Goal: Information Seeking & Learning: Learn about a topic

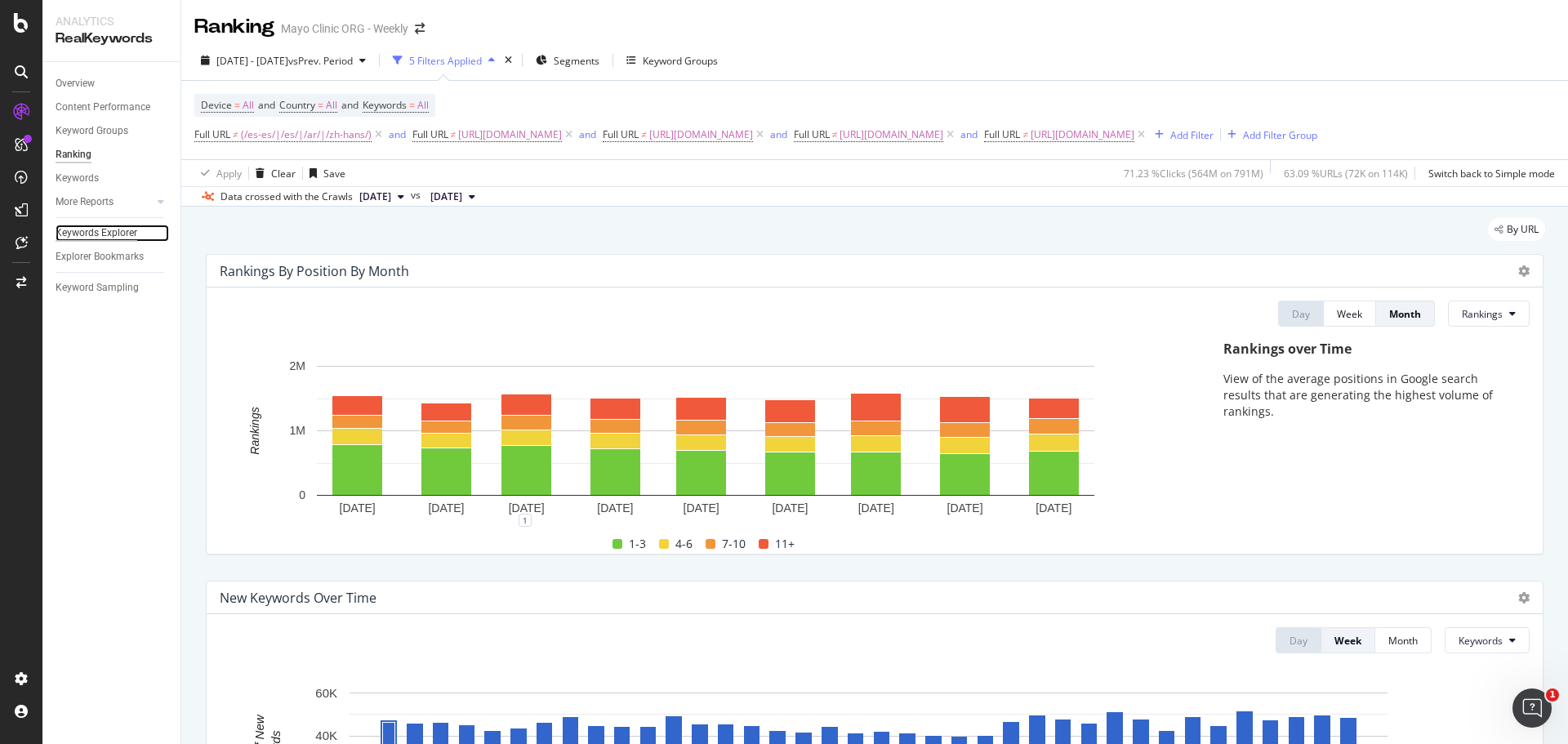
click at [115, 234] on div "Keywords Explorer" at bounding box center [97, 233] width 82 height 17
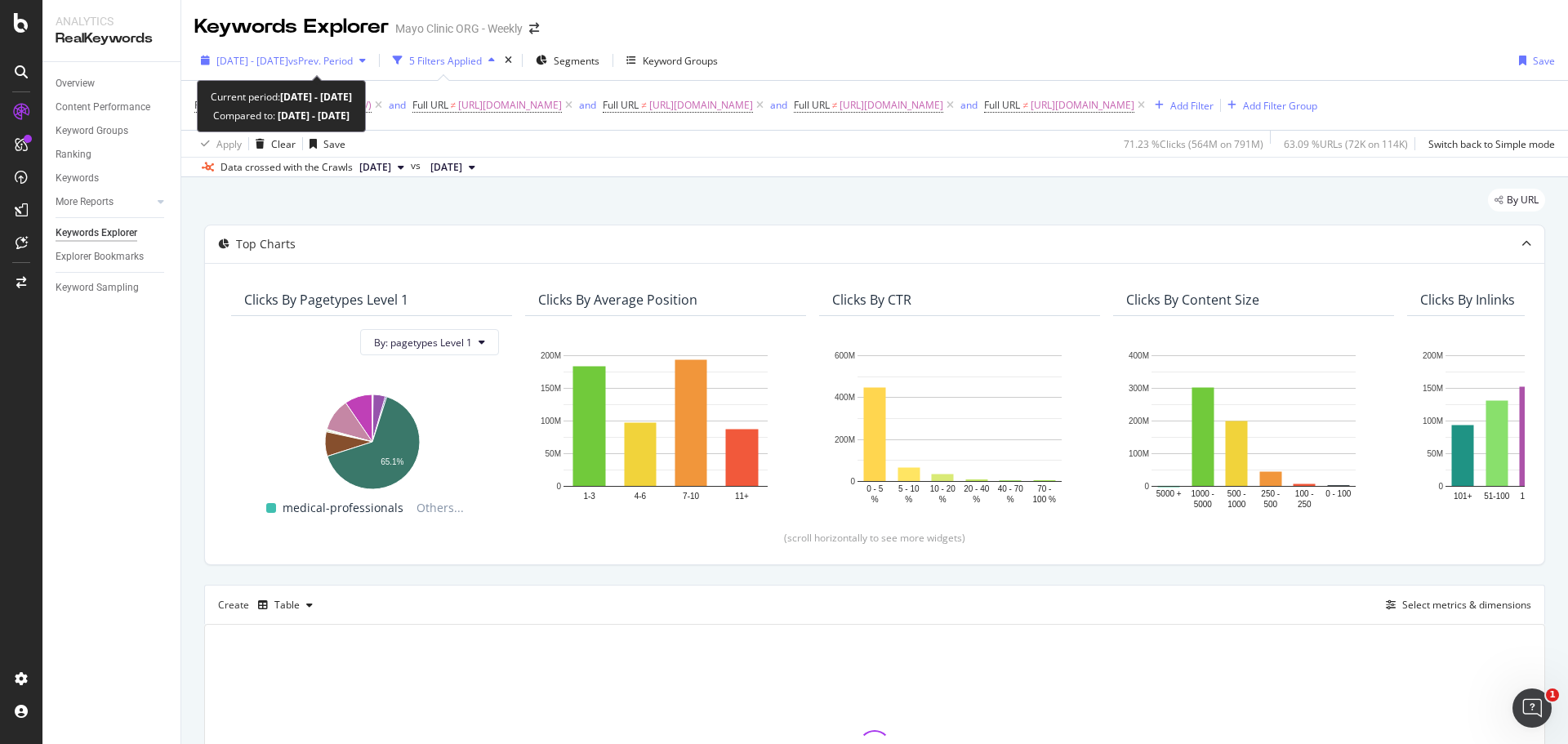
click at [288, 61] on span "[DATE] - [DATE]" at bounding box center [252, 61] width 72 height 14
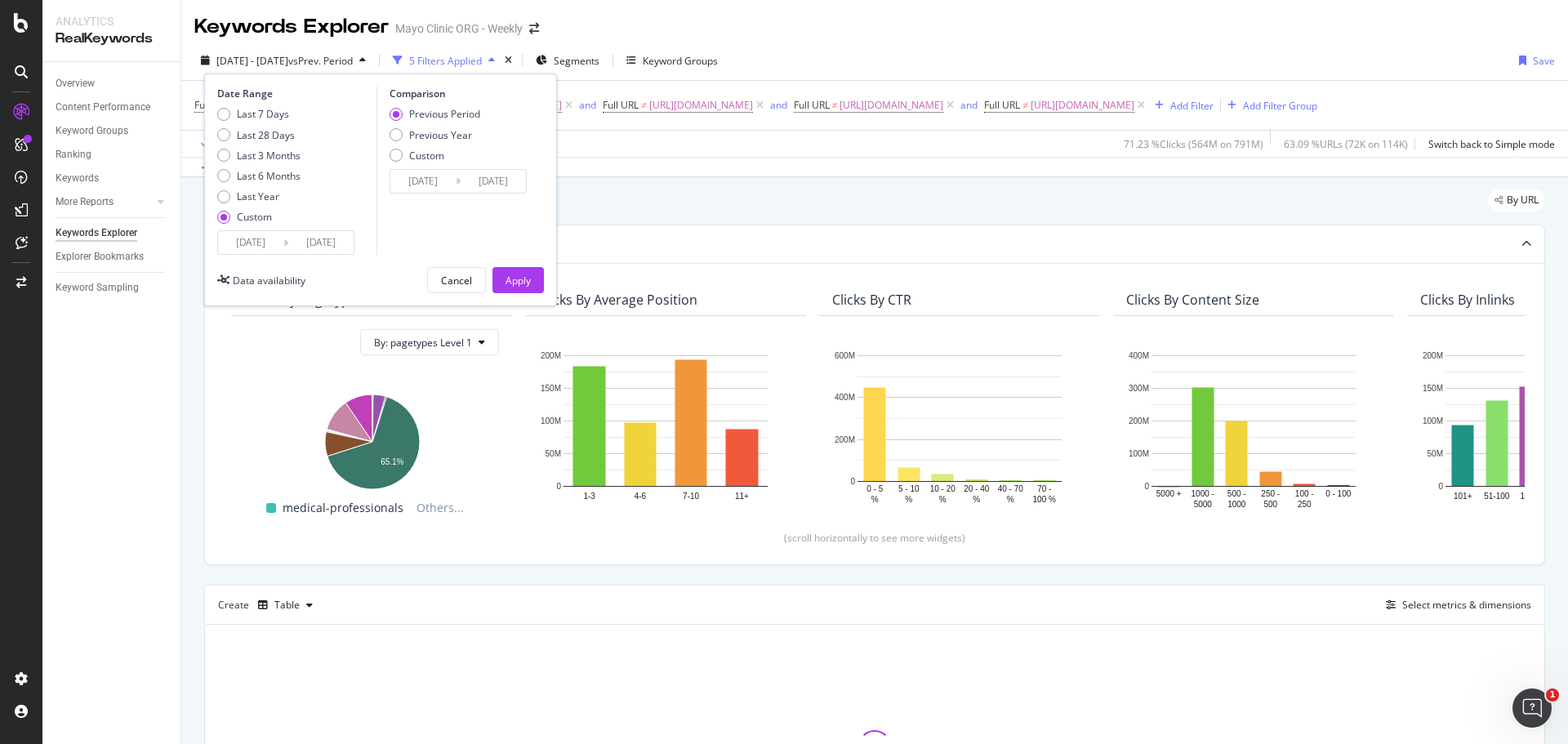
click at [249, 238] on input "[DATE]" at bounding box center [251, 242] width 65 height 22
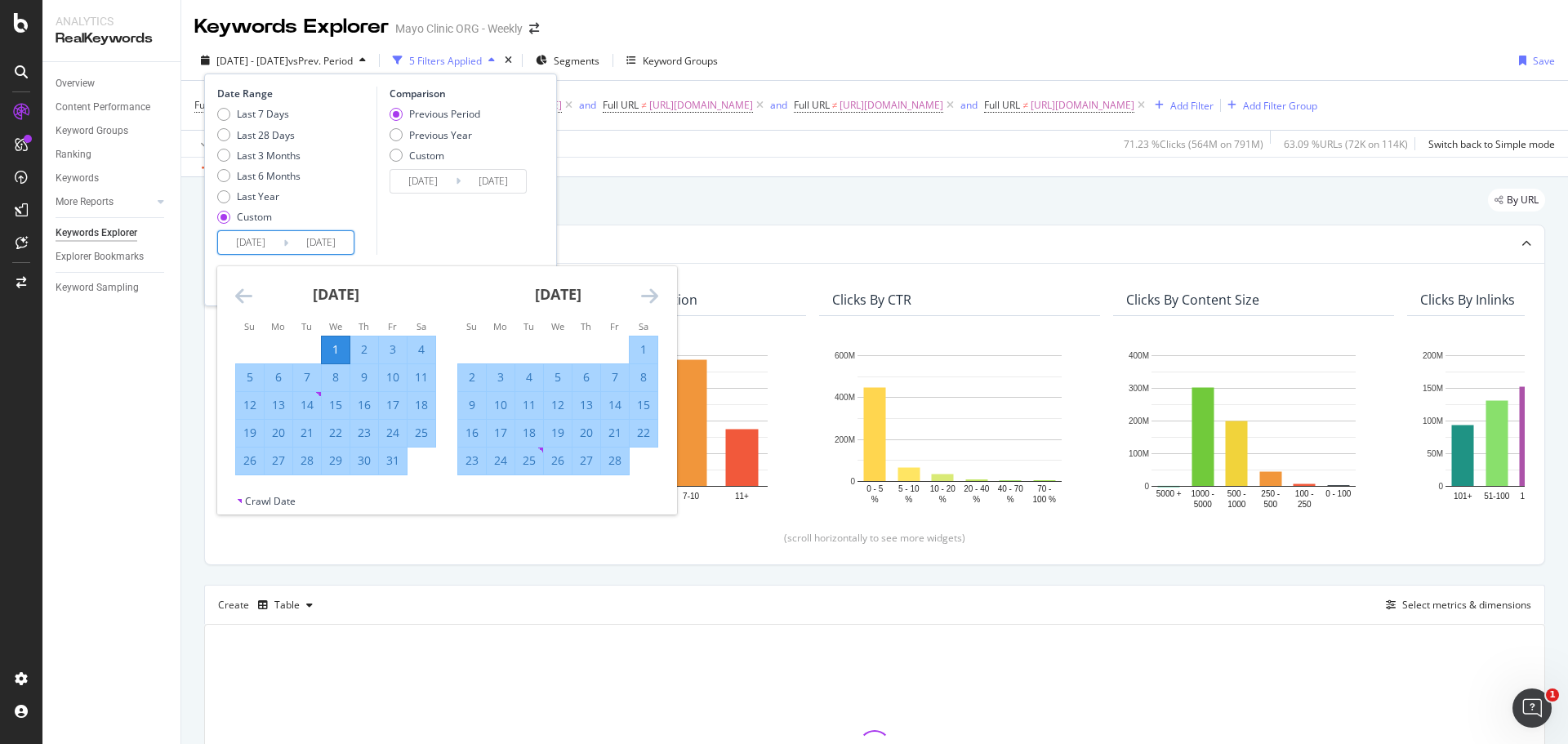
click at [649, 297] on icon "Move forward to switch to the next month." at bounding box center [650, 296] width 17 height 20
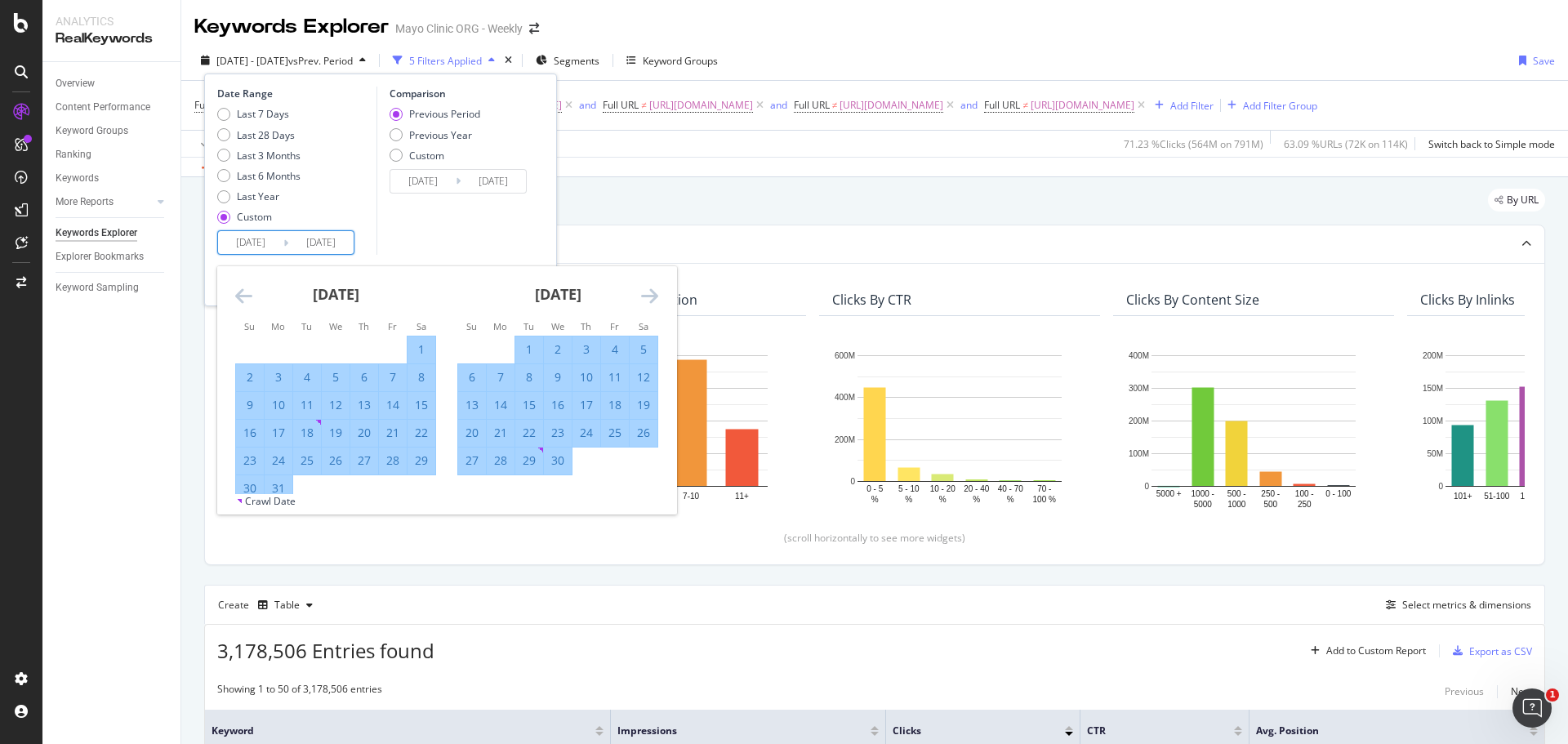
click at [649, 297] on icon "Move forward to switch to the next month." at bounding box center [650, 296] width 17 height 20
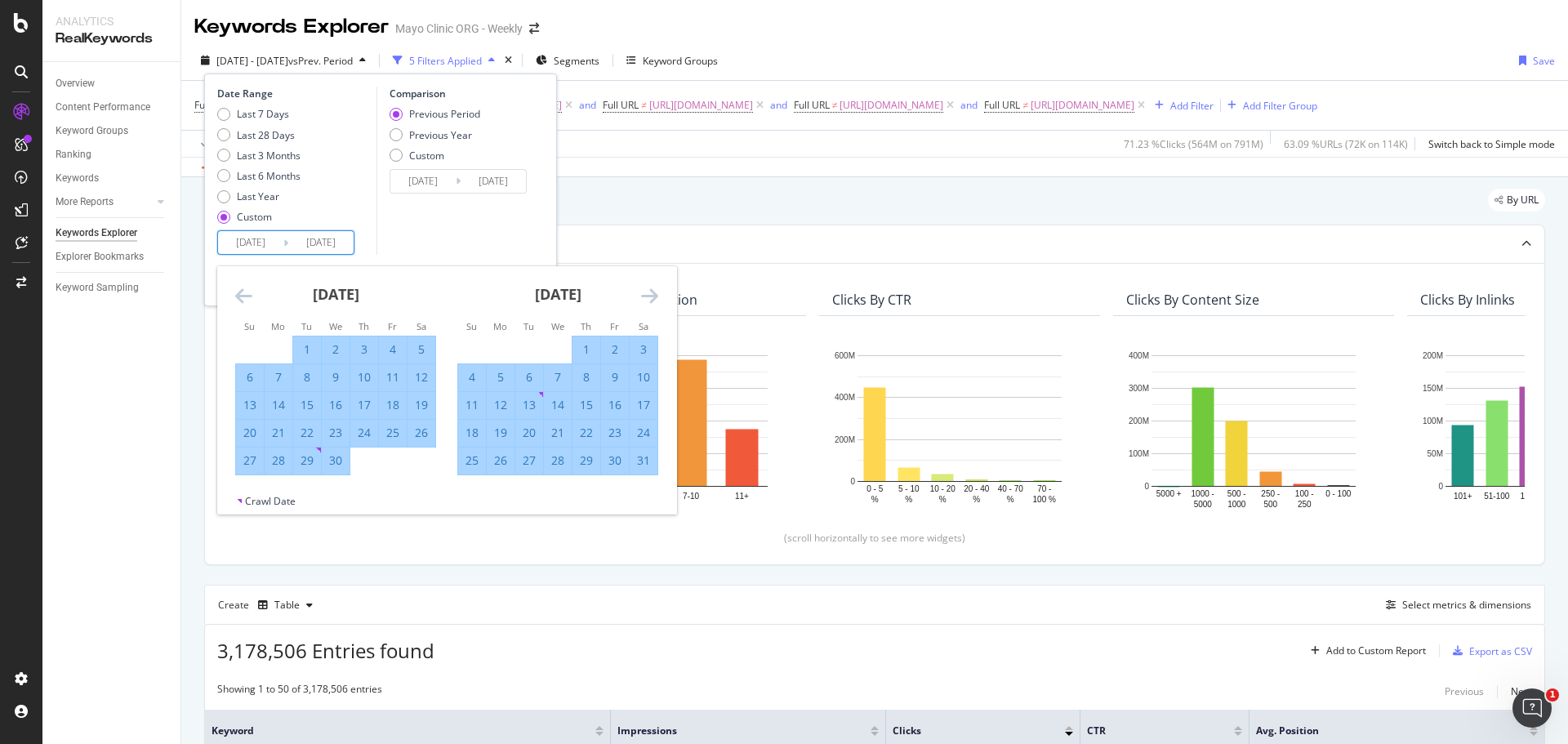
click at [649, 297] on icon "Move forward to switch to the next month." at bounding box center [650, 296] width 17 height 20
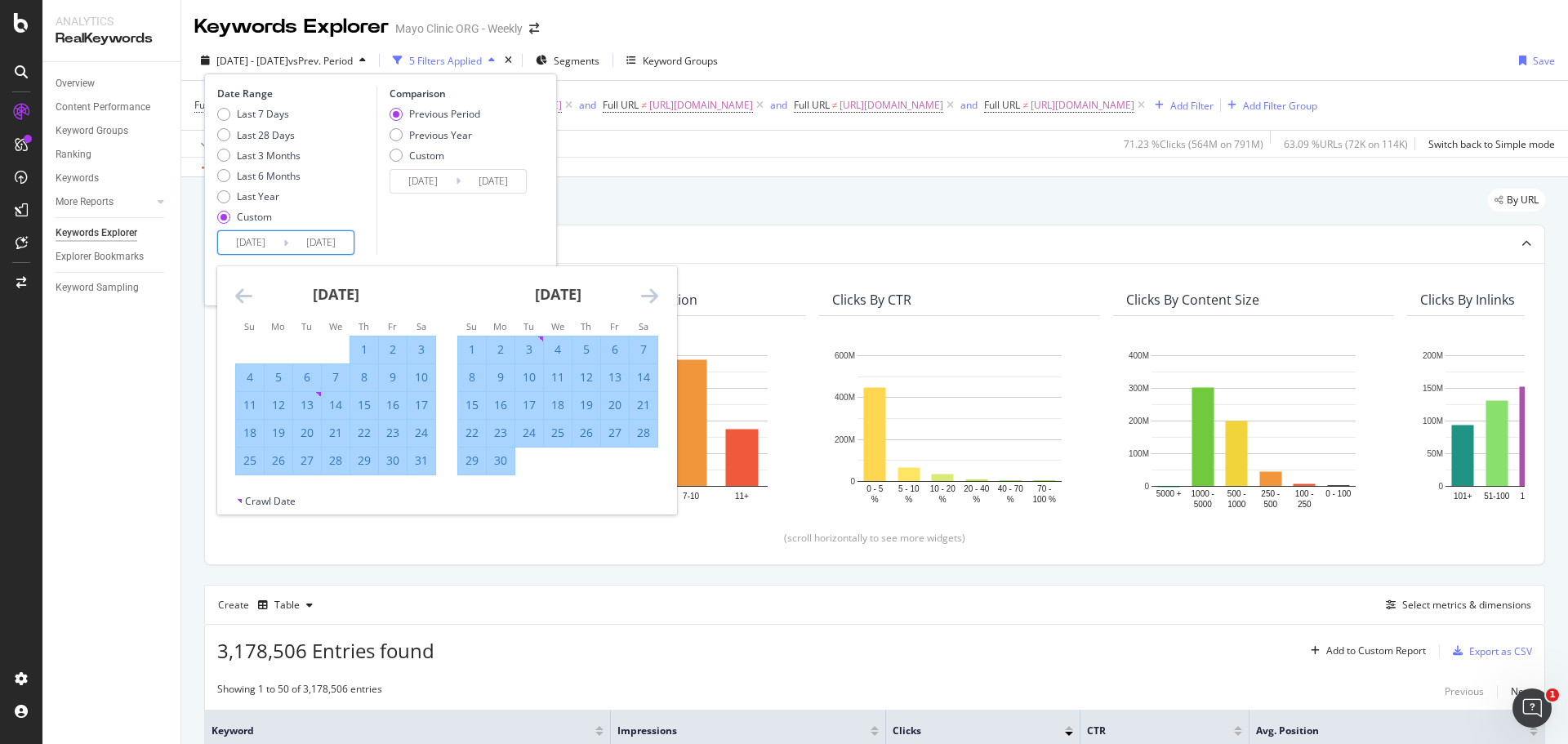
click at [649, 297] on icon "Move forward to switch to the next month." at bounding box center [650, 296] width 17 height 20
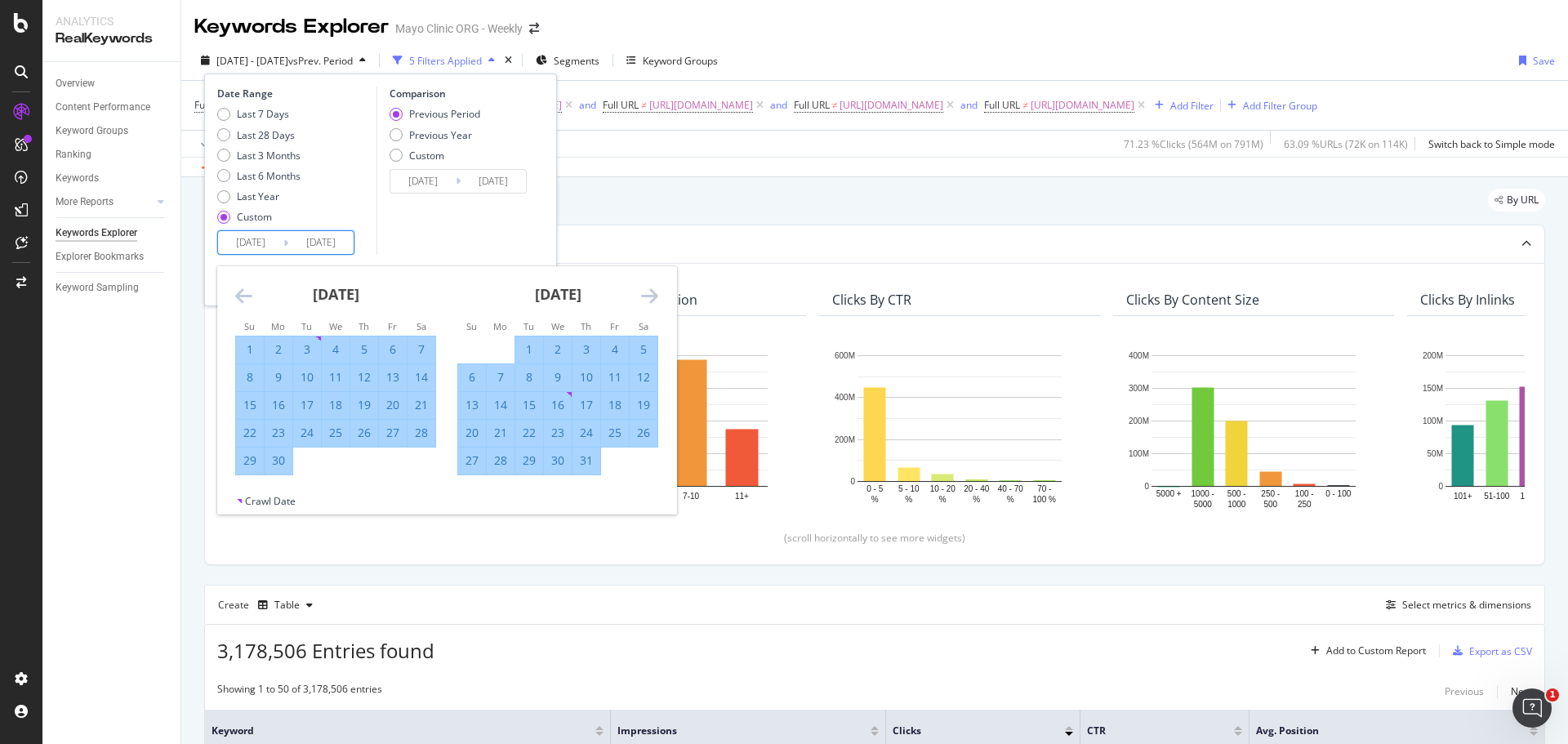
click at [649, 297] on icon "Move forward to switch to the next month." at bounding box center [650, 296] width 17 height 20
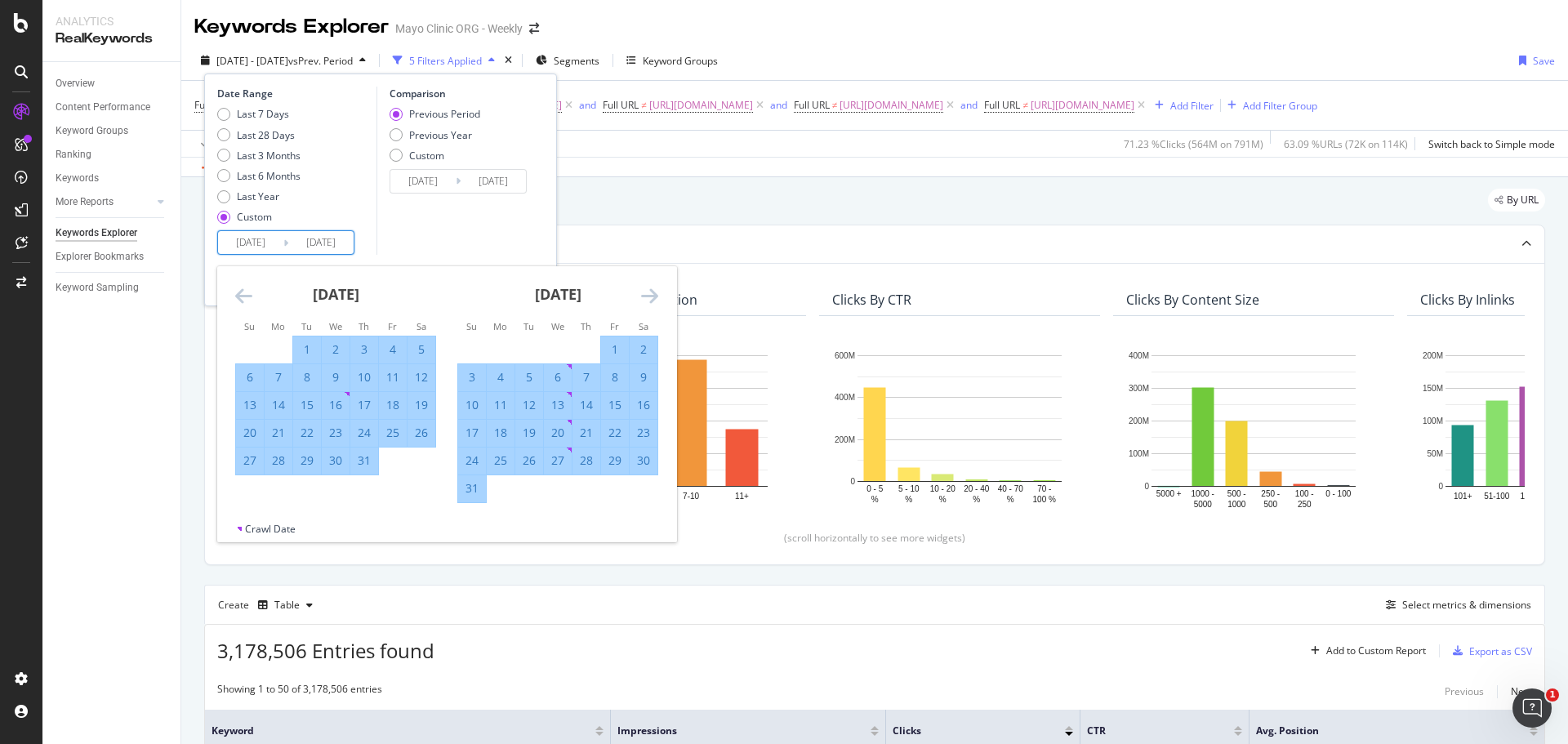
click at [649, 297] on icon "Move forward to switch to the next month." at bounding box center [650, 296] width 17 height 20
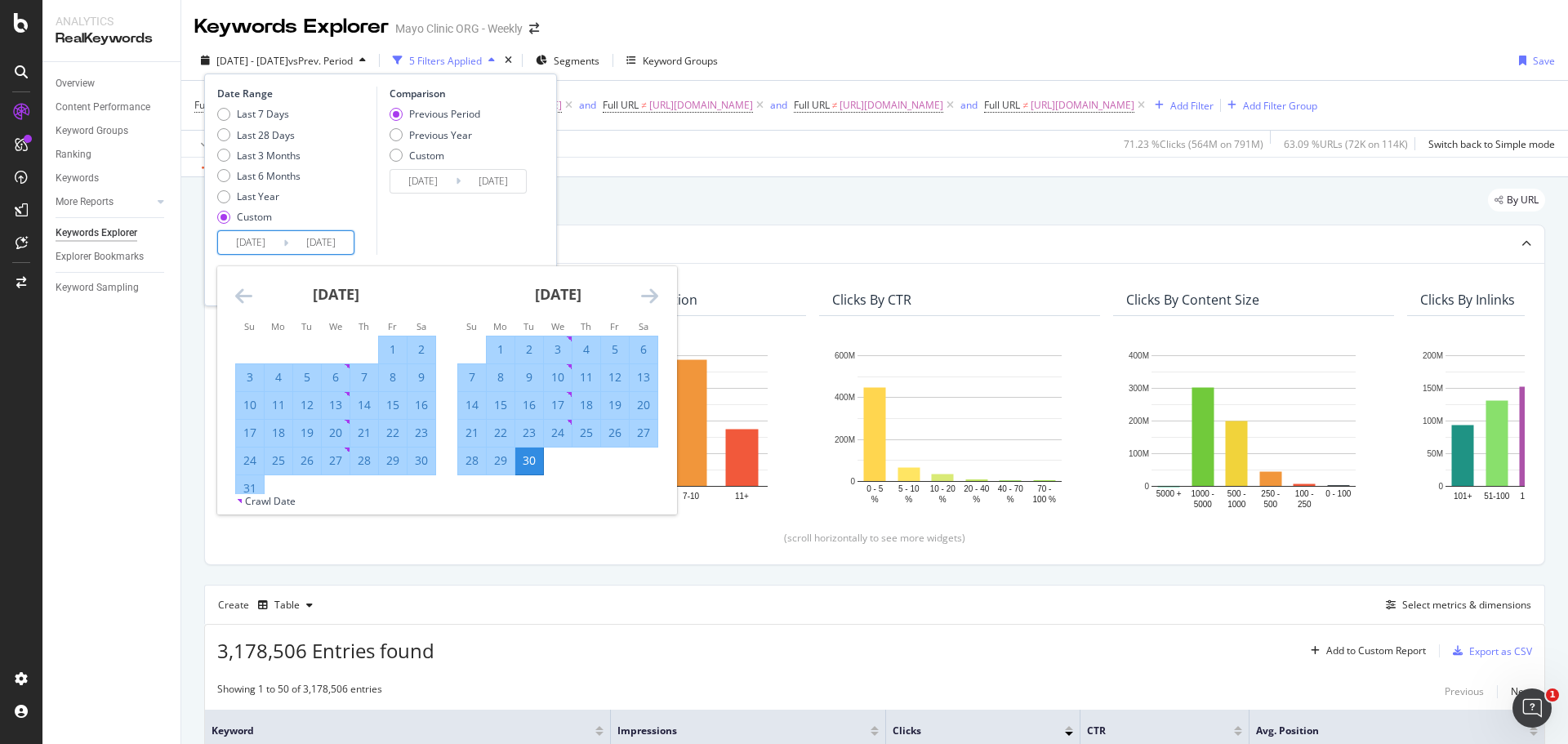
click at [500, 351] on div "1" at bounding box center [500, 350] width 27 height 17
type input "[DATE]"
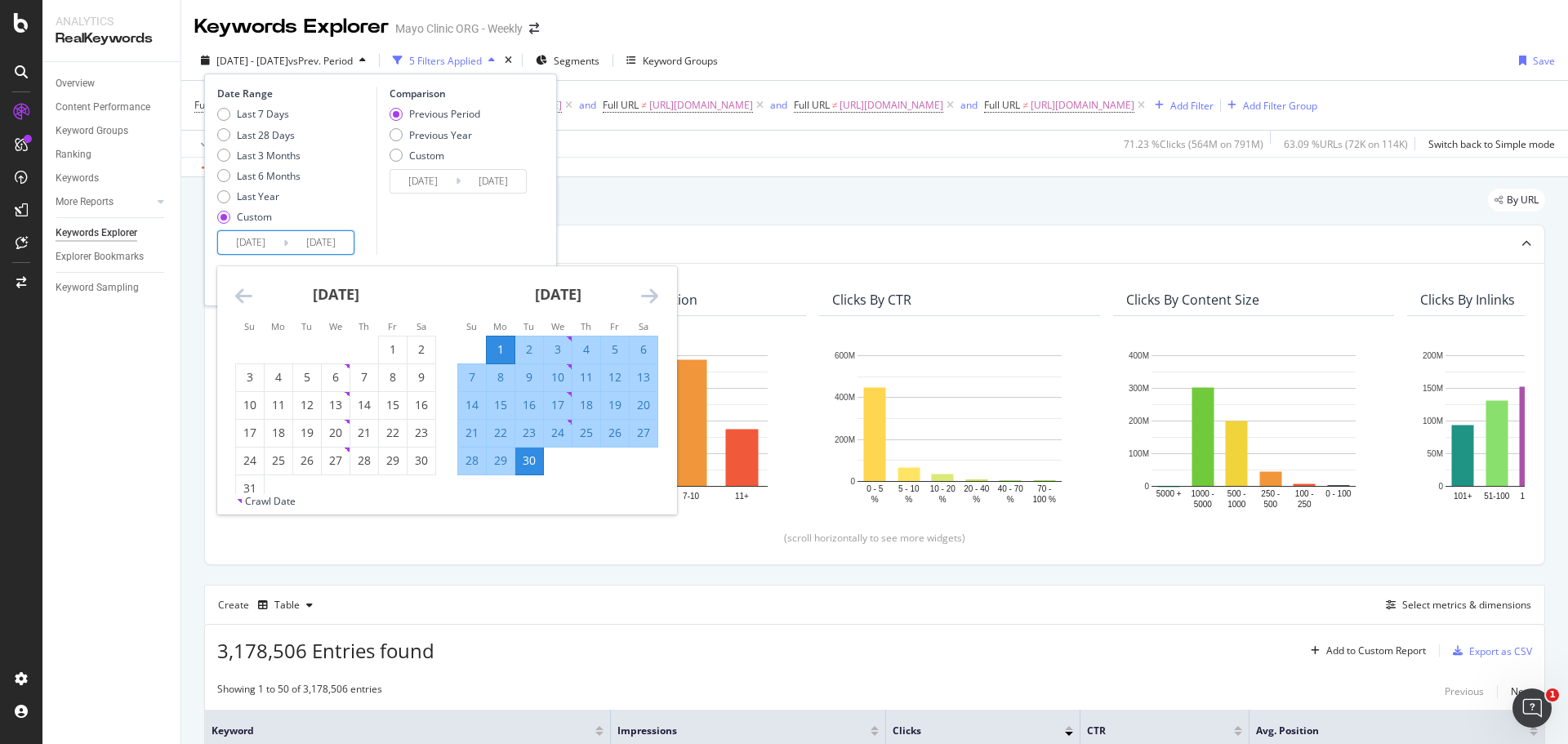
click at [433, 233] on div "Comparison Previous Period Previous Year Custom [DATE] Navigate forward to inte…" at bounding box center [454, 171] width 155 height 168
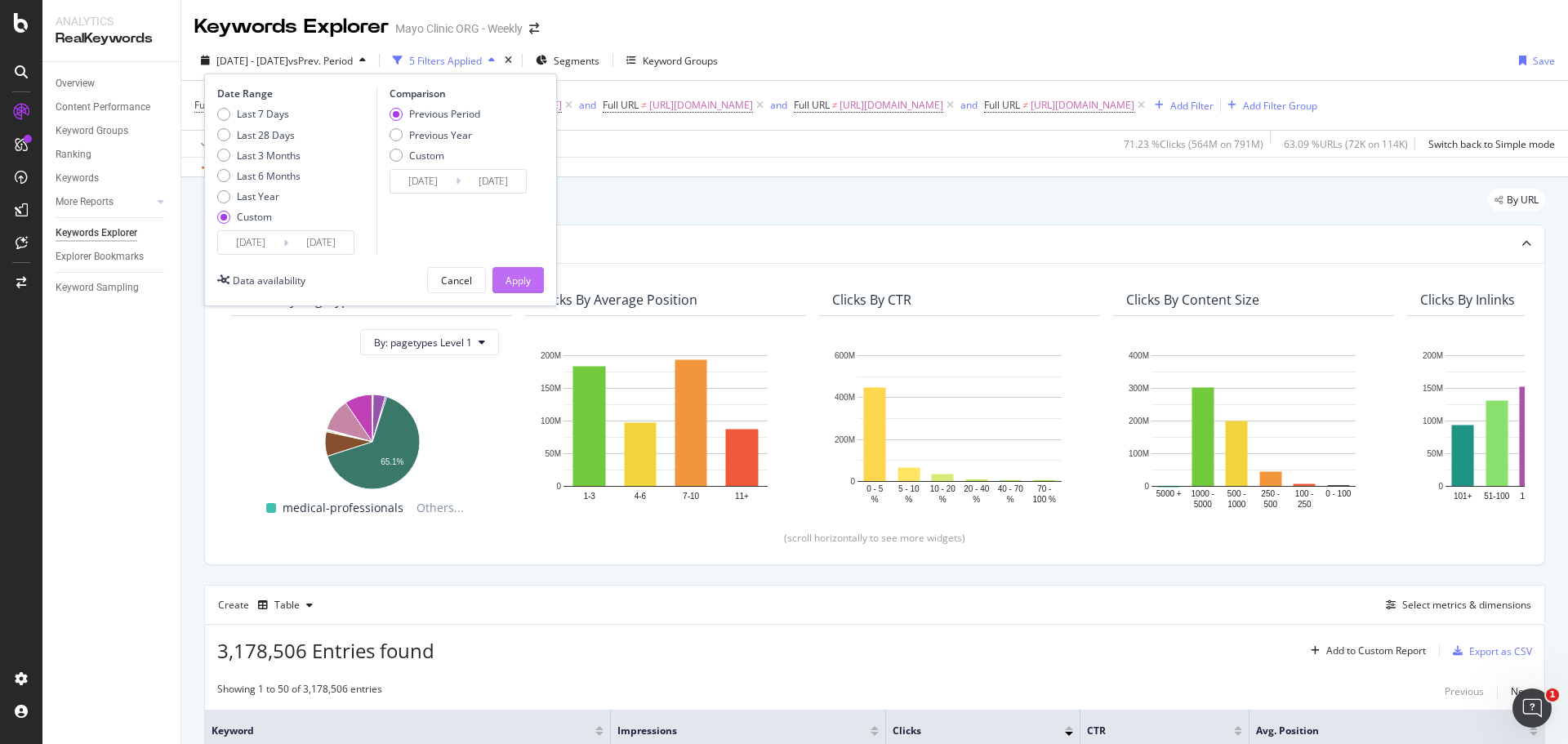
click at [508, 280] on div "Apply" at bounding box center [518, 281] width 25 height 14
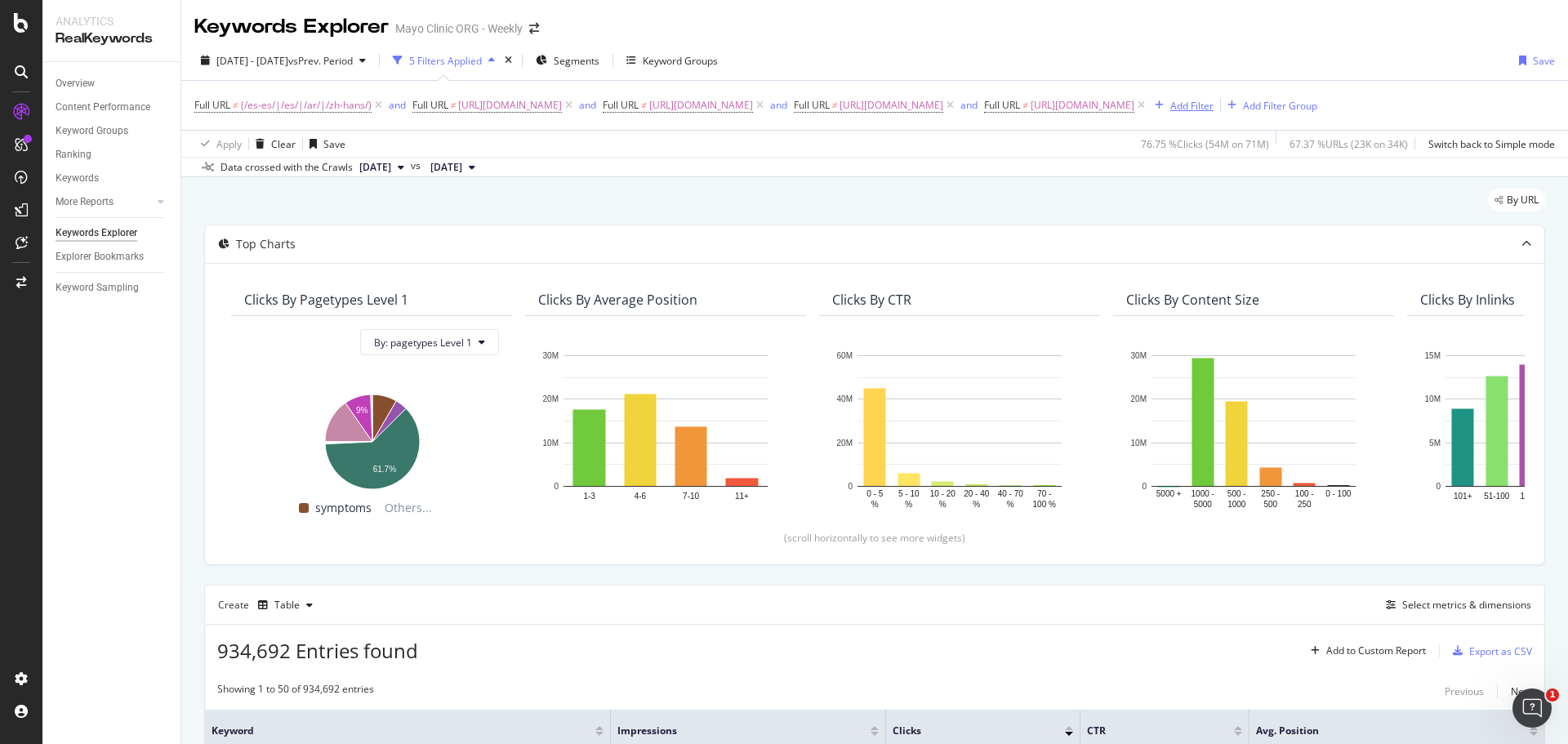
click at [1213, 109] on div "Add Filter" at bounding box center [1192, 106] width 43 height 14
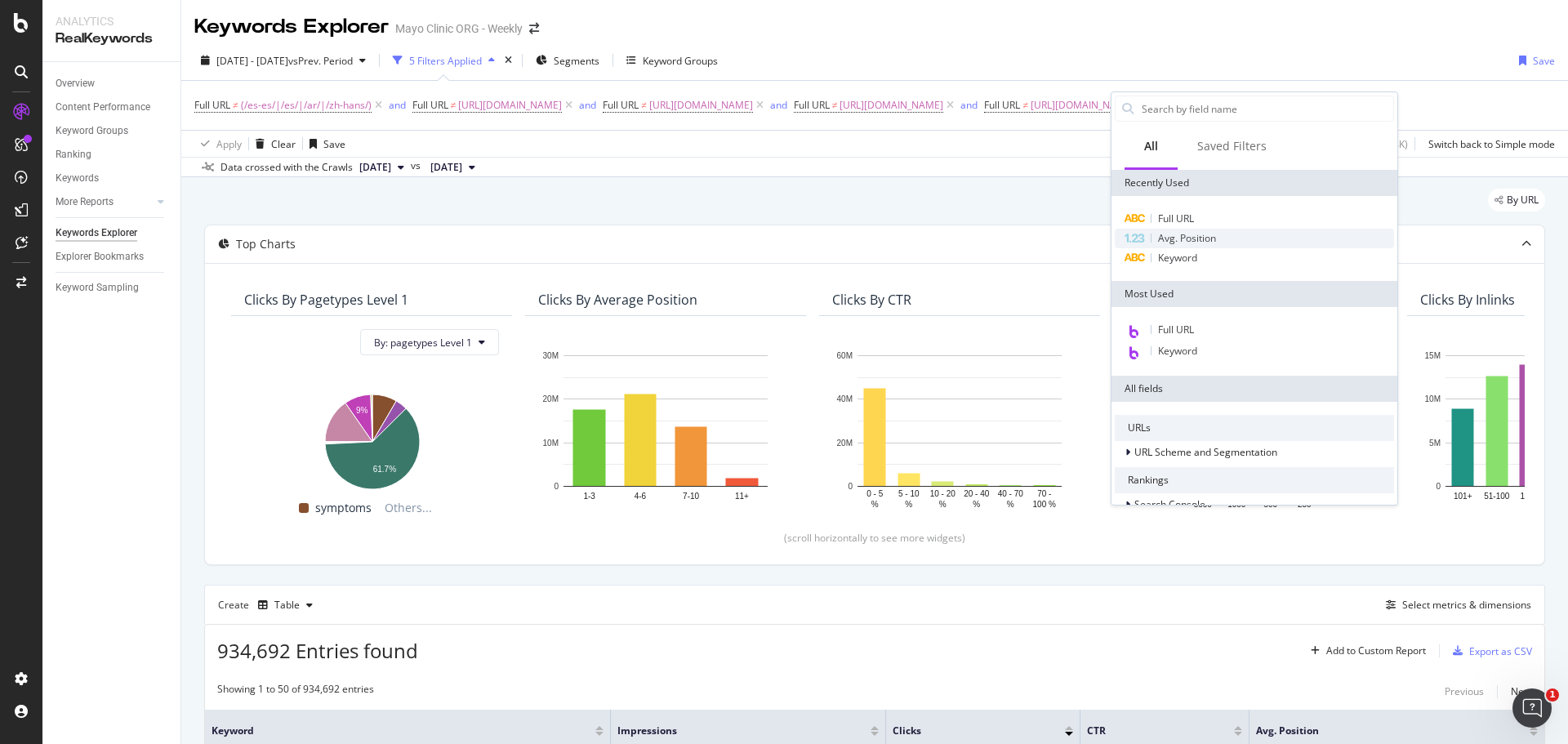
click at [1215, 239] on span "Avg. Position" at bounding box center [1187, 238] width 58 height 14
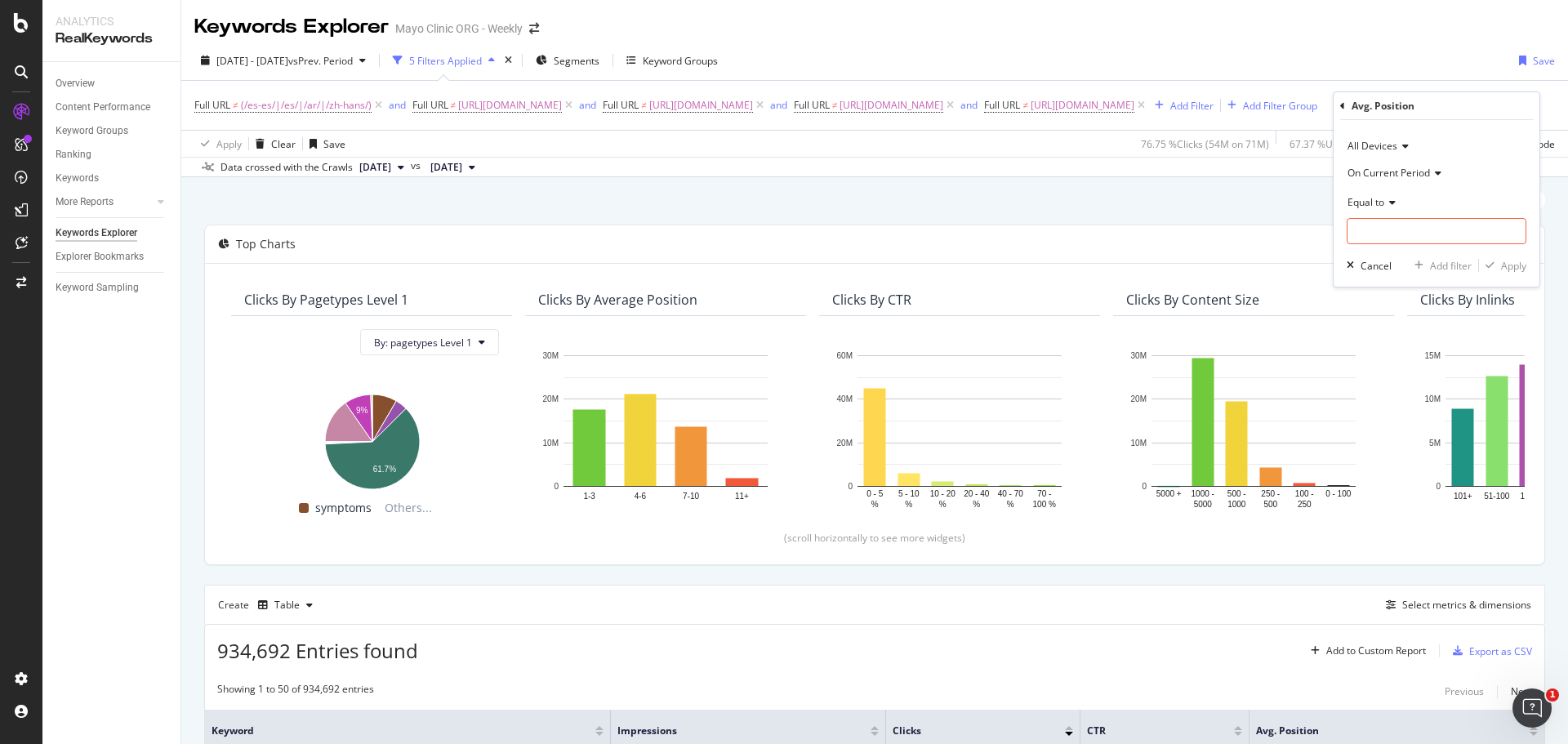
click at [1388, 200] on icon at bounding box center [1390, 202] width 12 height 10
click at [1407, 354] on div "Between" at bounding box center [1438, 362] width 175 height 21
drag, startPoint x: 1399, startPoint y: 230, endPoint x: 1333, endPoint y: 222, distance: 66.5
click at [1333, 222] on div "All Devices On Current Period Between 0 and 1 Cancel Add filter Apply" at bounding box center [1436, 227] width 206 height 213
type input "1"
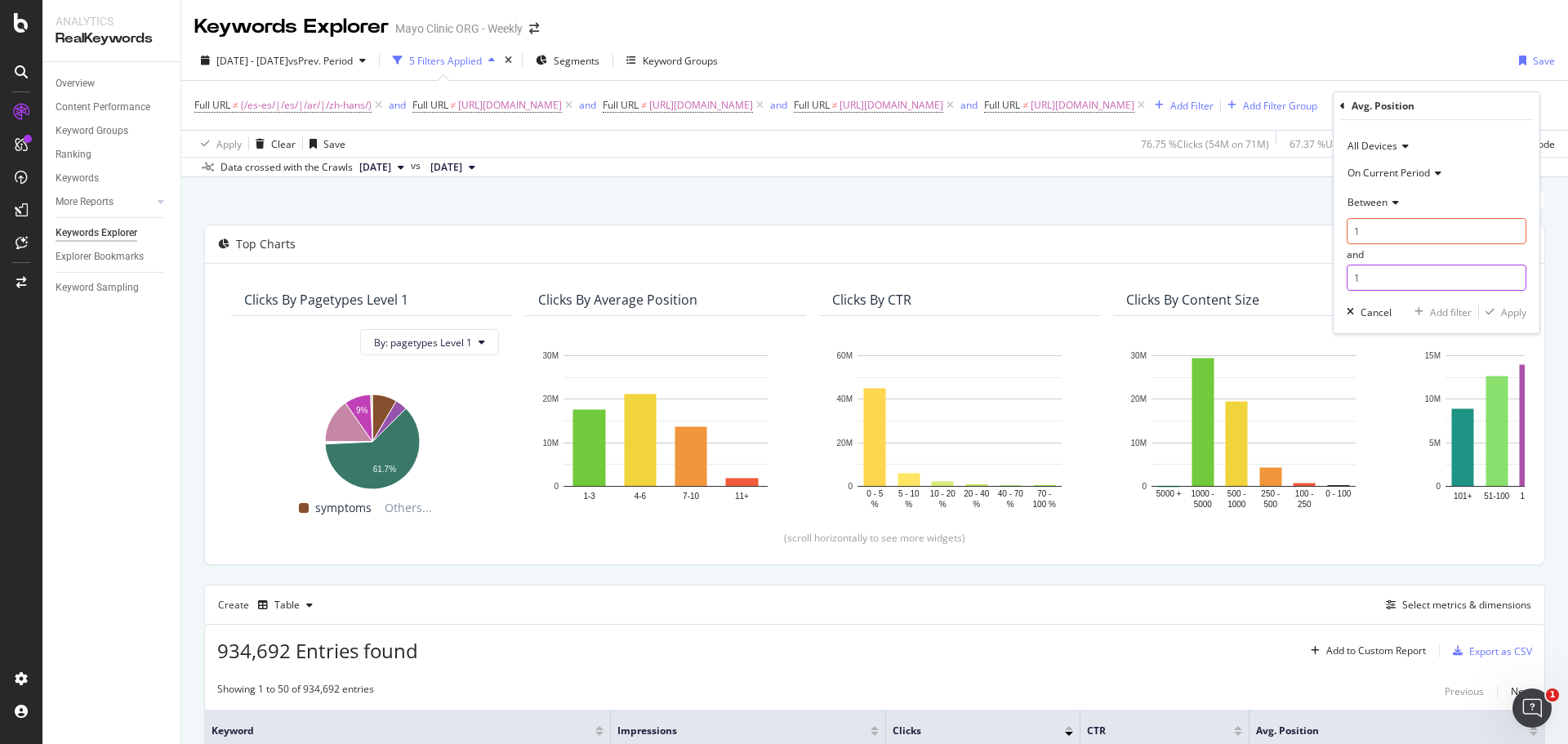
drag, startPoint x: 1362, startPoint y: 282, endPoint x: 1346, endPoint y: 277, distance: 16.8
click at [1346, 277] on input "1" at bounding box center [1436, 277] width 180 height 26
type input "3.99"
click at [1516, 308] on div "Apply" at bounding box center [1513, 312] width 25 height 14
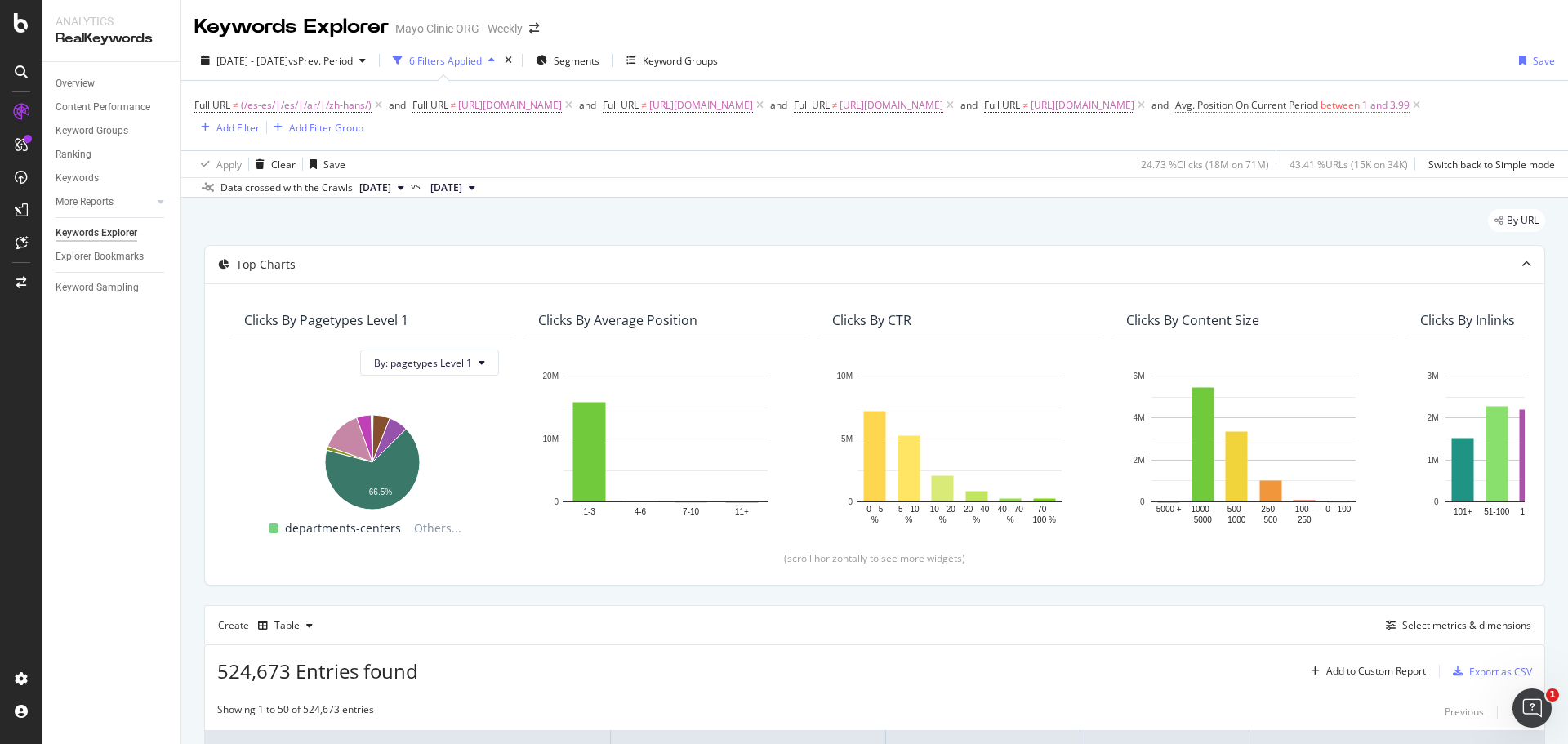
click at [1321, 112] on span "between" at bounding box center [1340, 105] width 39 height 14
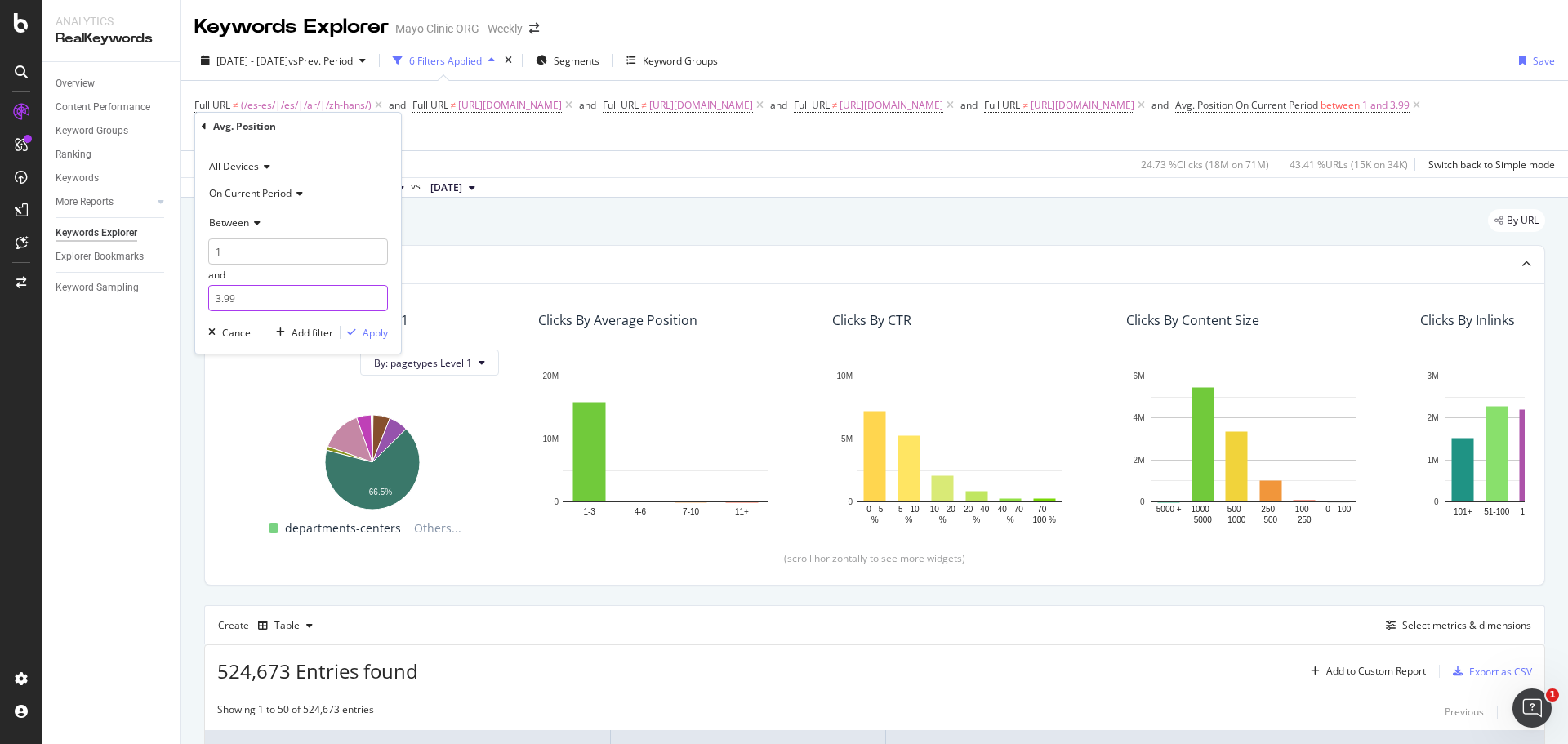
drag, startPoint x: 237, startPoint y: 294, endPoint x: 199, endPoint y: 282, distance: 39.8
click at [201, 284] on div "All Devices On Current Period Between 1 and 3.99 Cancel Add filter Apply" at bounding box center [297, 247] width 206 height 213
type input "1"
click at [236, 217] on span "Between" at bounding box center [229, 222] width 40 height 14
click at [242, 255] on span "Equal to" at bounding box center [235, 256] width 37 height 14
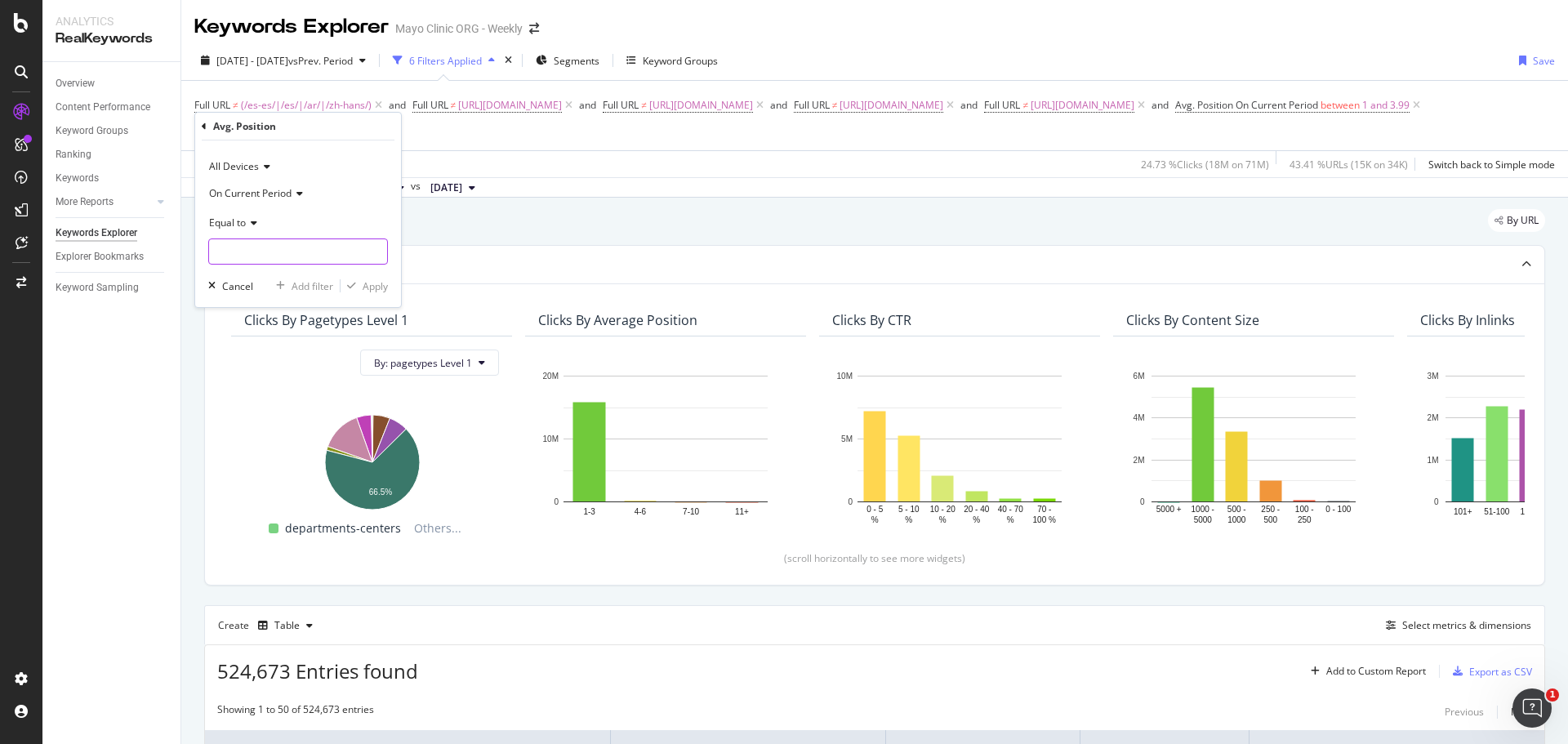
click at [246, 256] on input "number" at bounding box center [298, 251] width 180 height 26
type input "1"
click at [377, 288] on div "Apply" at bounding box center [375, 286] width 25 height 14
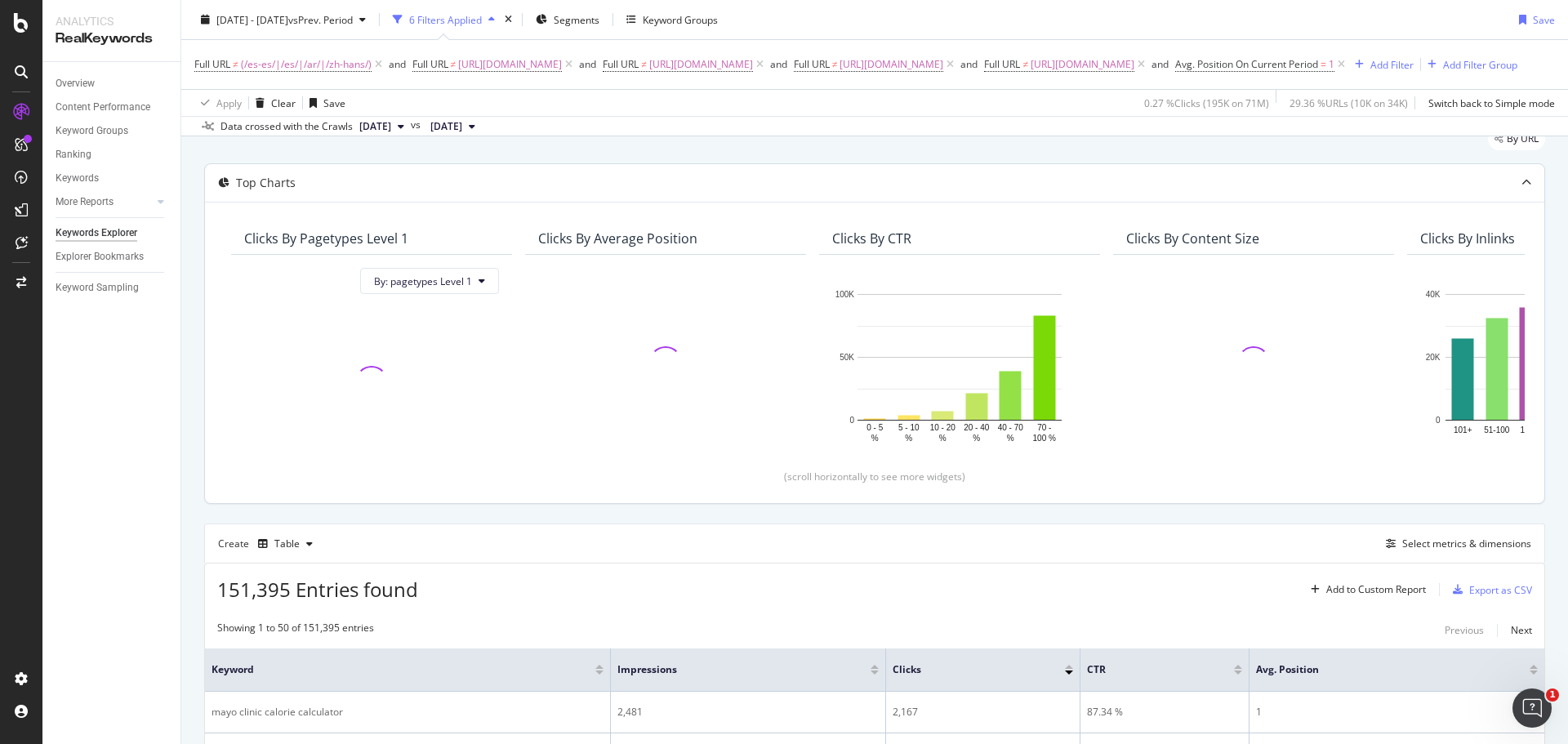
scroll to position [163, 0]
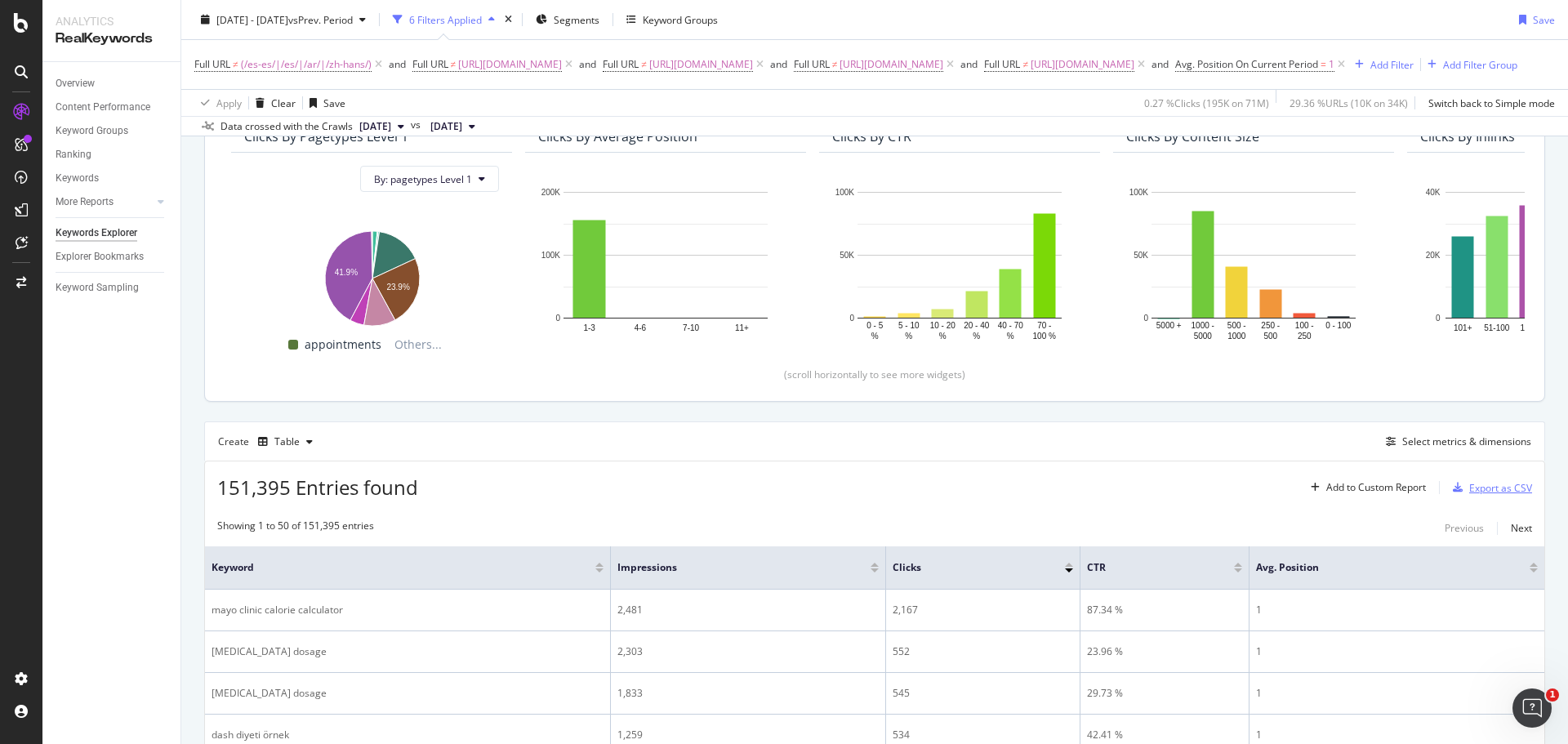
click at [1482, 495] on div "Export as CSV" at bounding box center [1501, 488] width 63 height 14
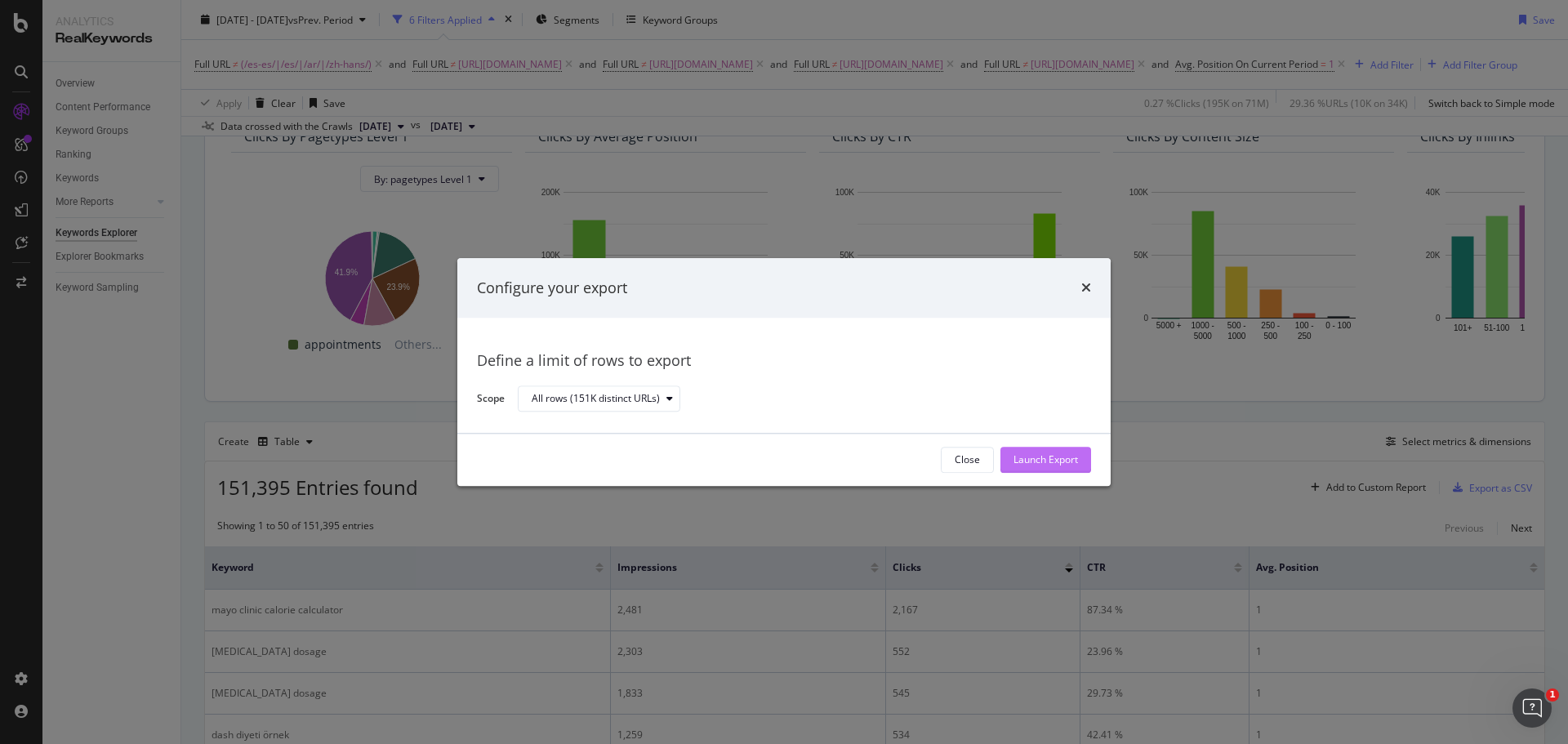
click at [1078, 464] on button "Launch Export" at bounding box center [1045, 459] width 91 height 26
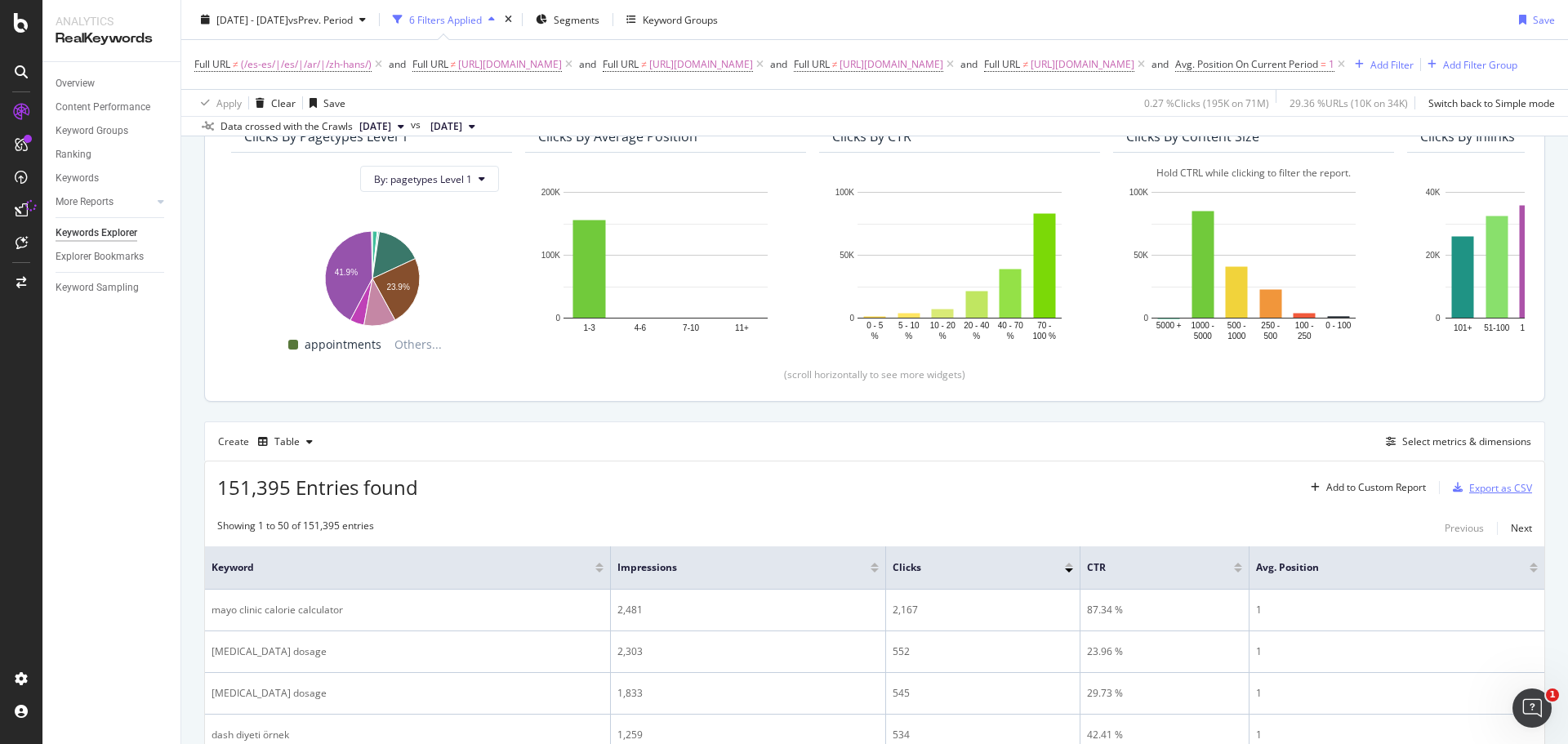
scroll to position [0, 0]
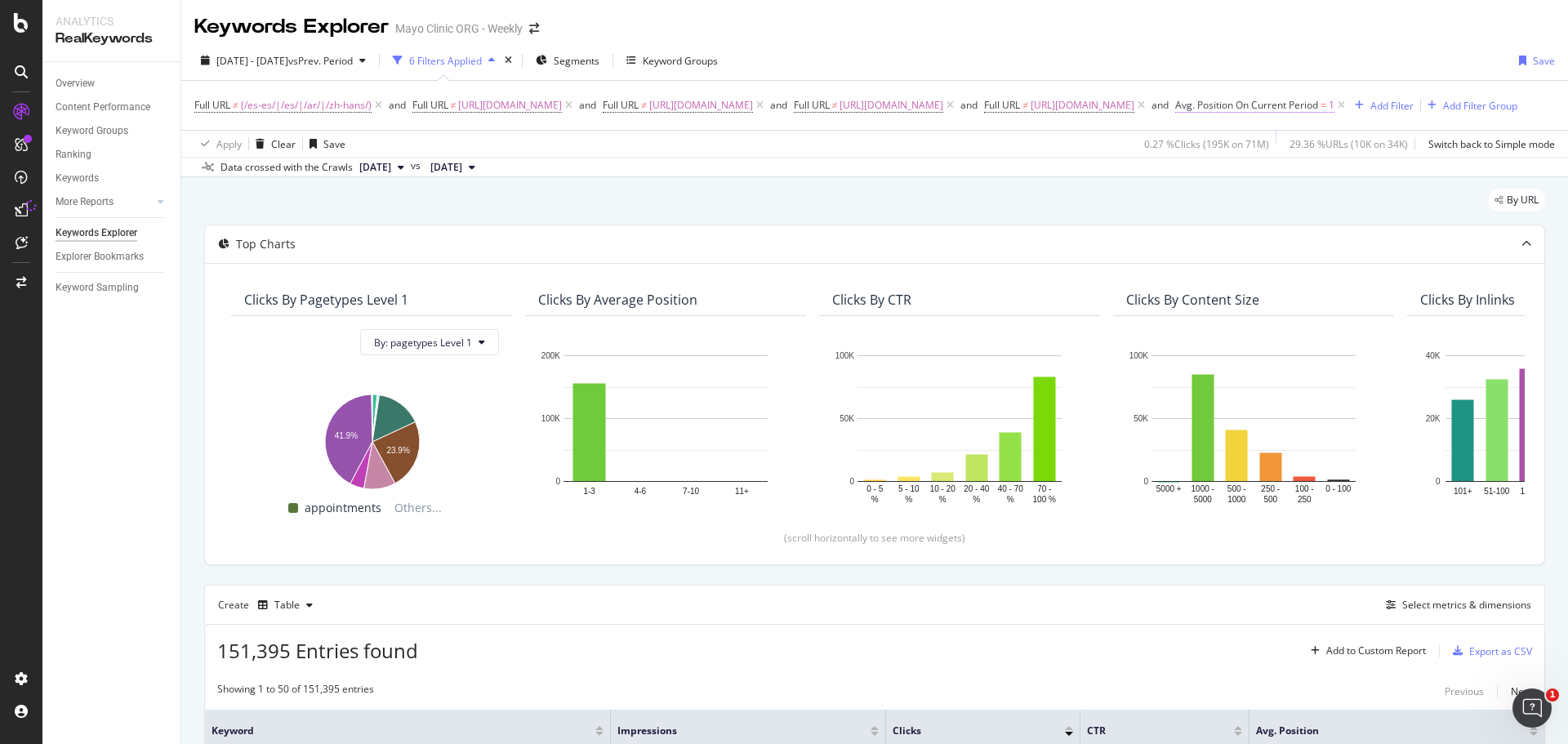
click at [1318, 106] on span "Avg. Position On Current Period" at bounding box center [1247, 105] width 143 height 14
drag, startPoint x: 1378, startPoint y: 232, endPoint x: 1323, endPoint y: 222, distance: 55.9
click at [1326, 226] on div "All Devices On Current Period Equal to 1 Cancel Add filter Apply" at bounding box center [1416, 201] width 206 height 167
type input "2"
click at [1504, 262] on div "Apply" at bounding box center [1494, 263] width 25 height 14
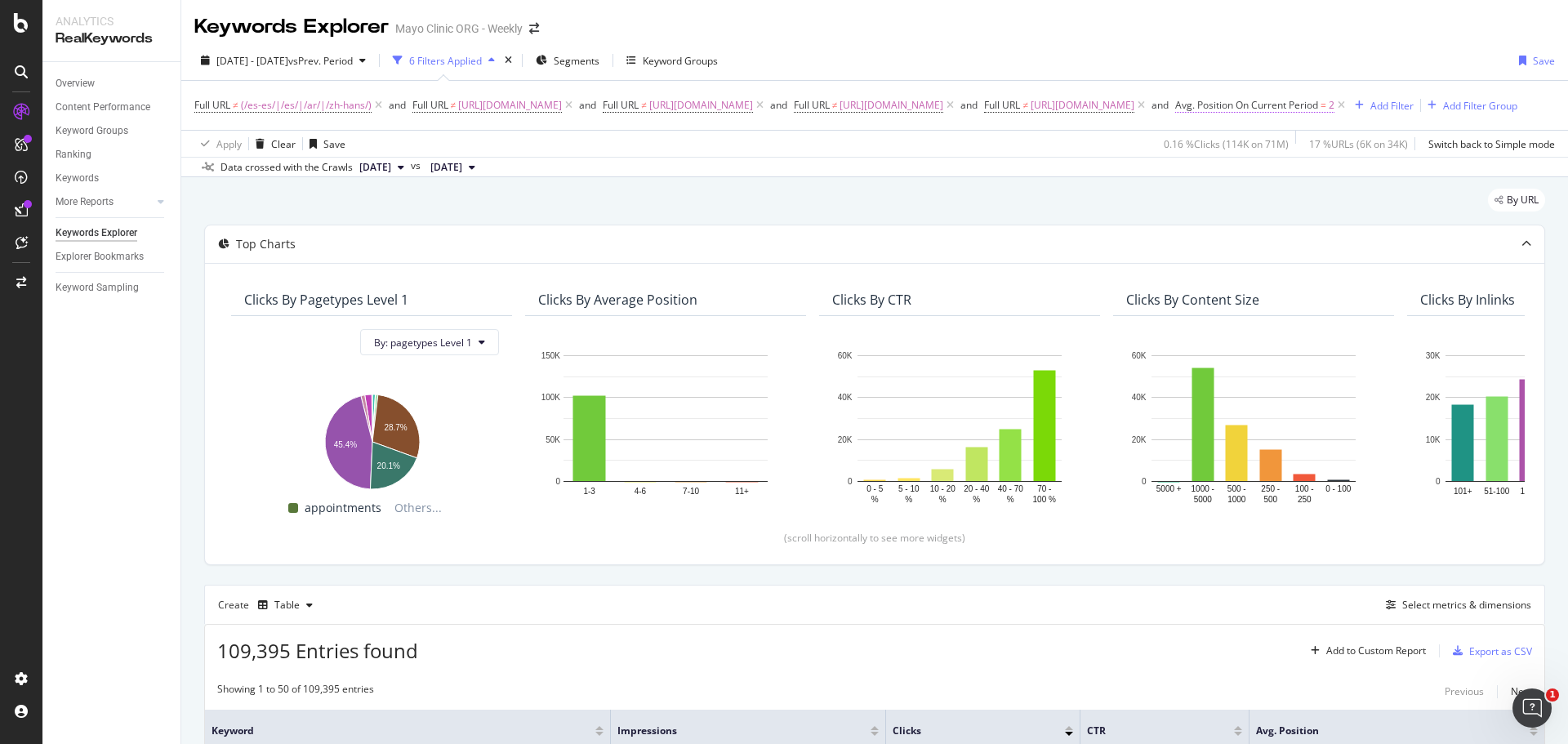
click at [1318, 107] on span "Avg. Position On Current Period" at bounding box center [1247, 105] width 143 height 14
click at [1494, 267] on div "Apply" at bounding box center [1494, 263] width 25 height 14
click at [1456, 663] on div "Export as CSV" at bounding box center [1489, 651] width 86 height 24
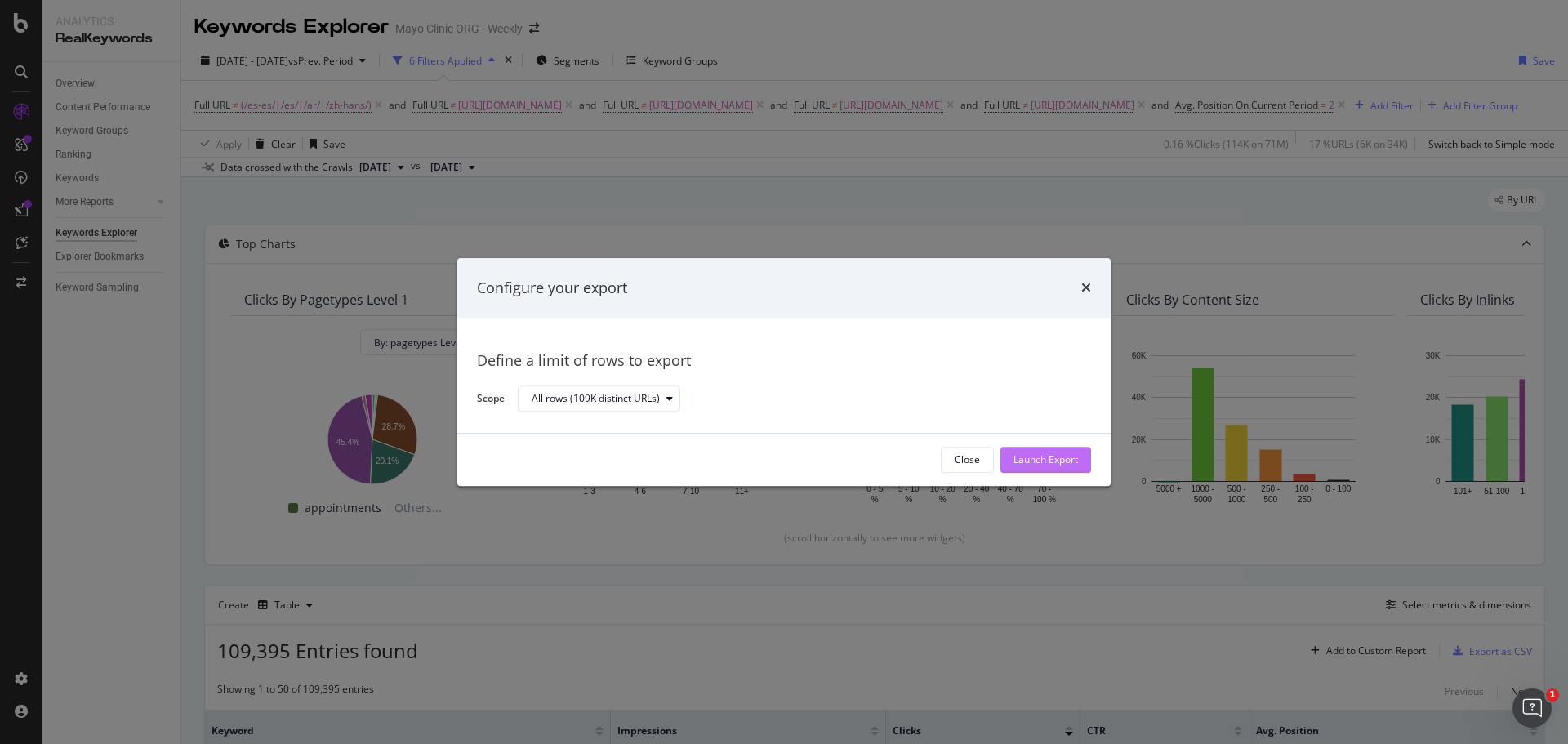
click at [1048, 457] on div "Launch Export" at bounding box center [1045, 460] width 64 height 14
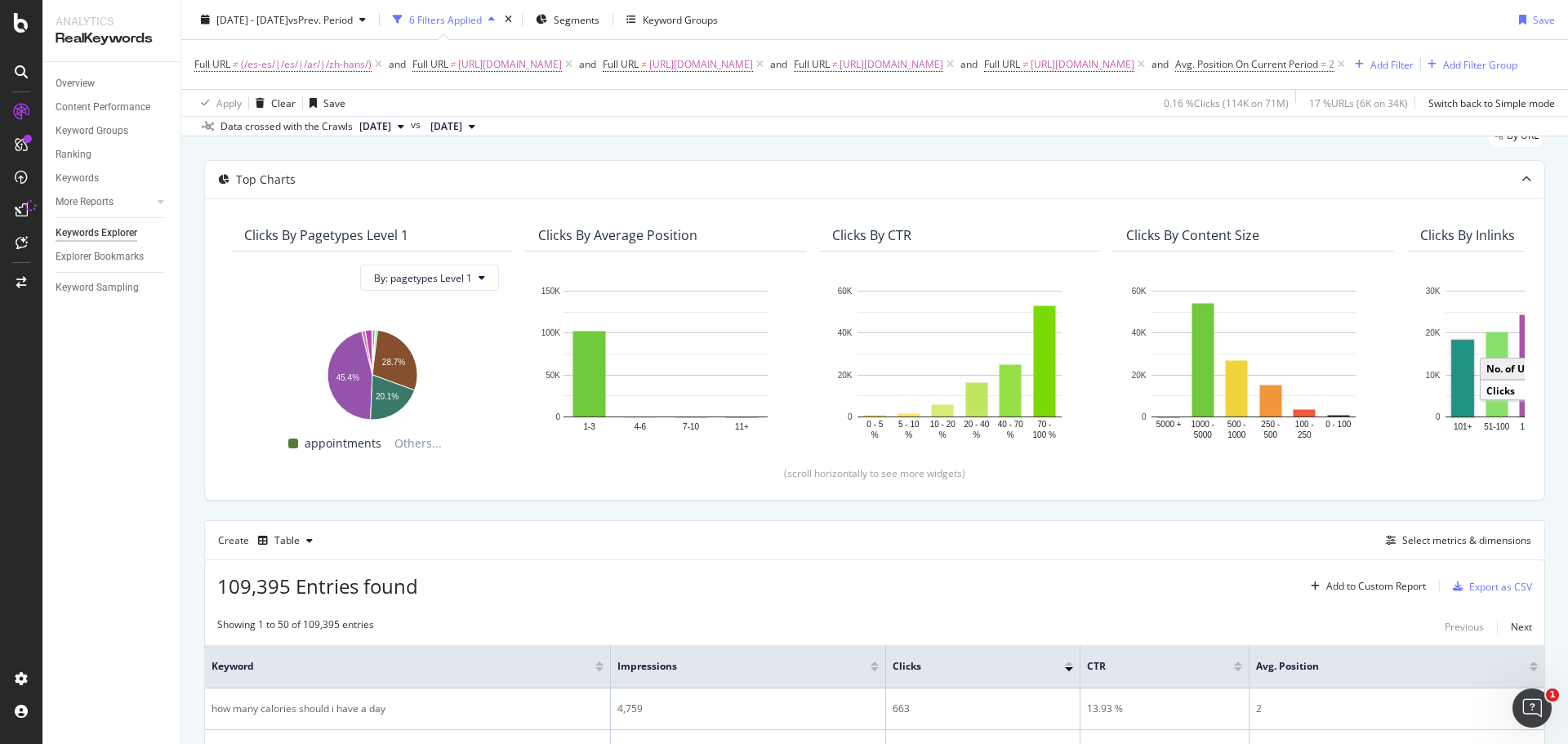
scroll to position [82, 0]
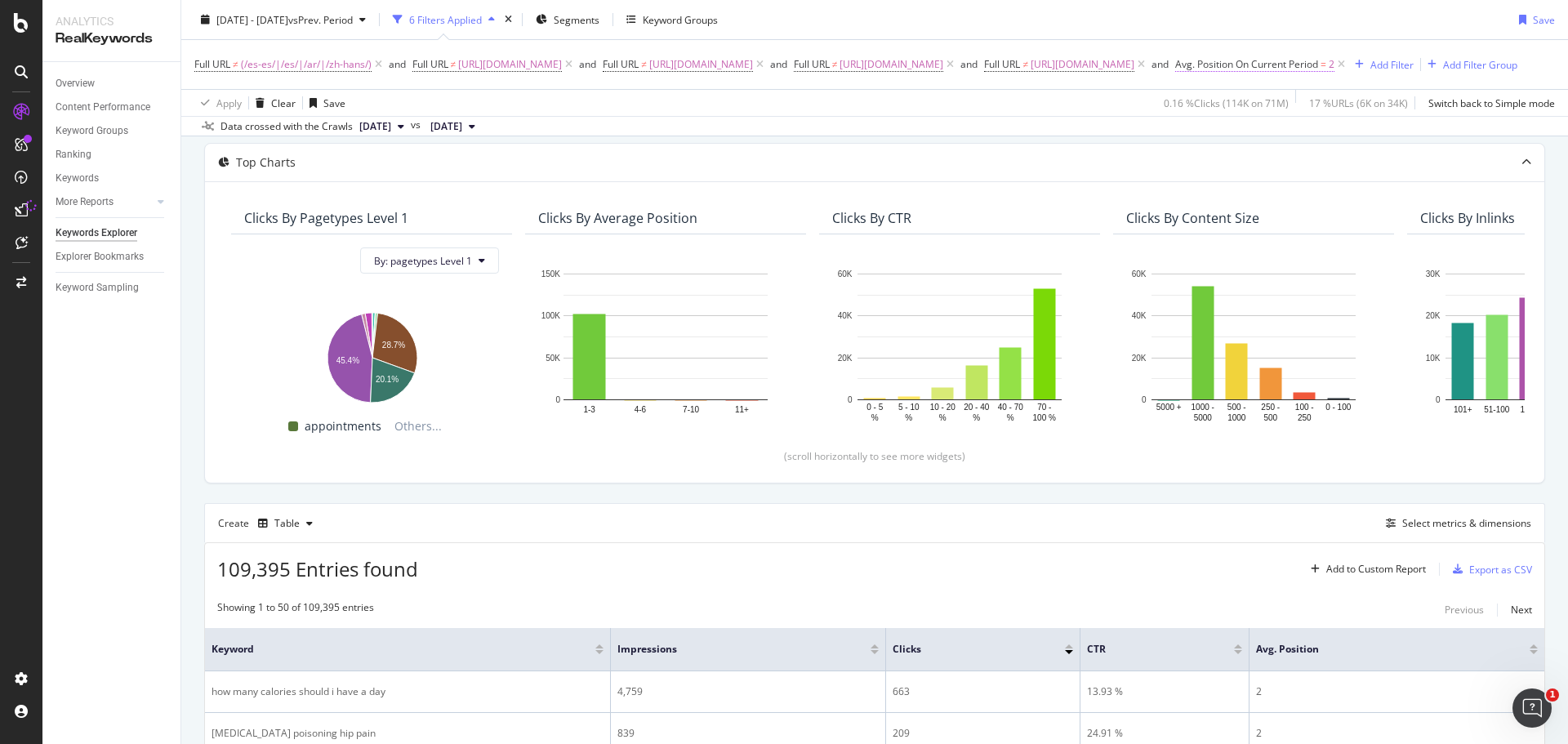
click at [1318, 63] on span "Avg. Position On Current Period" at bounding box center [1247, 64] width 143 height 14
drag, startPoint x: 1339, startPoint y: 190, endPoint x: 1330, endPoint y: 187, distance: 9.5
click at [1330, 187] on input "2" at bounding box center [1417, 187] width 180 height 26
type input "1"
click at [1490, 222] on div "Apply" at bounding box center [1494, 222] width 25 height 14
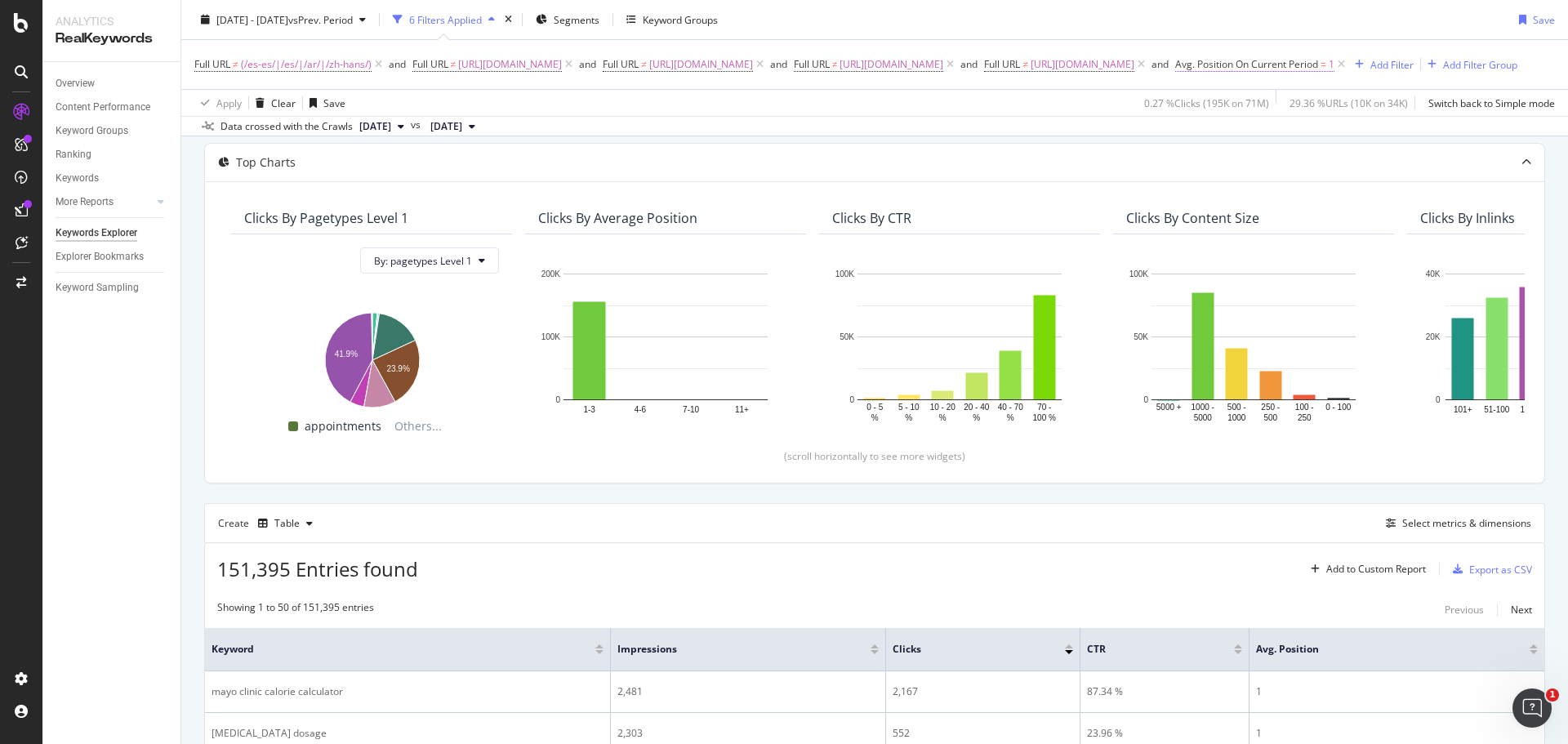
click at [1318, 70] on span "Avg. Position On Current Period" at bounding box center [1247, 64] width 143 height 14
drag, startPoint x: 1352, startPoint y: 182, endPoint x: 1322, endPoint y: 190, distance: 31.0
click at [1322, 190] on div "All Devices On Current Period Equal to 1 Cancel Add filter Apply" at bounding box center [1416, 160] width 206 height 167
type input "2"
click at [1482, 223] on div "Apply" at bounding box center [1494, 222] width 25 height 14
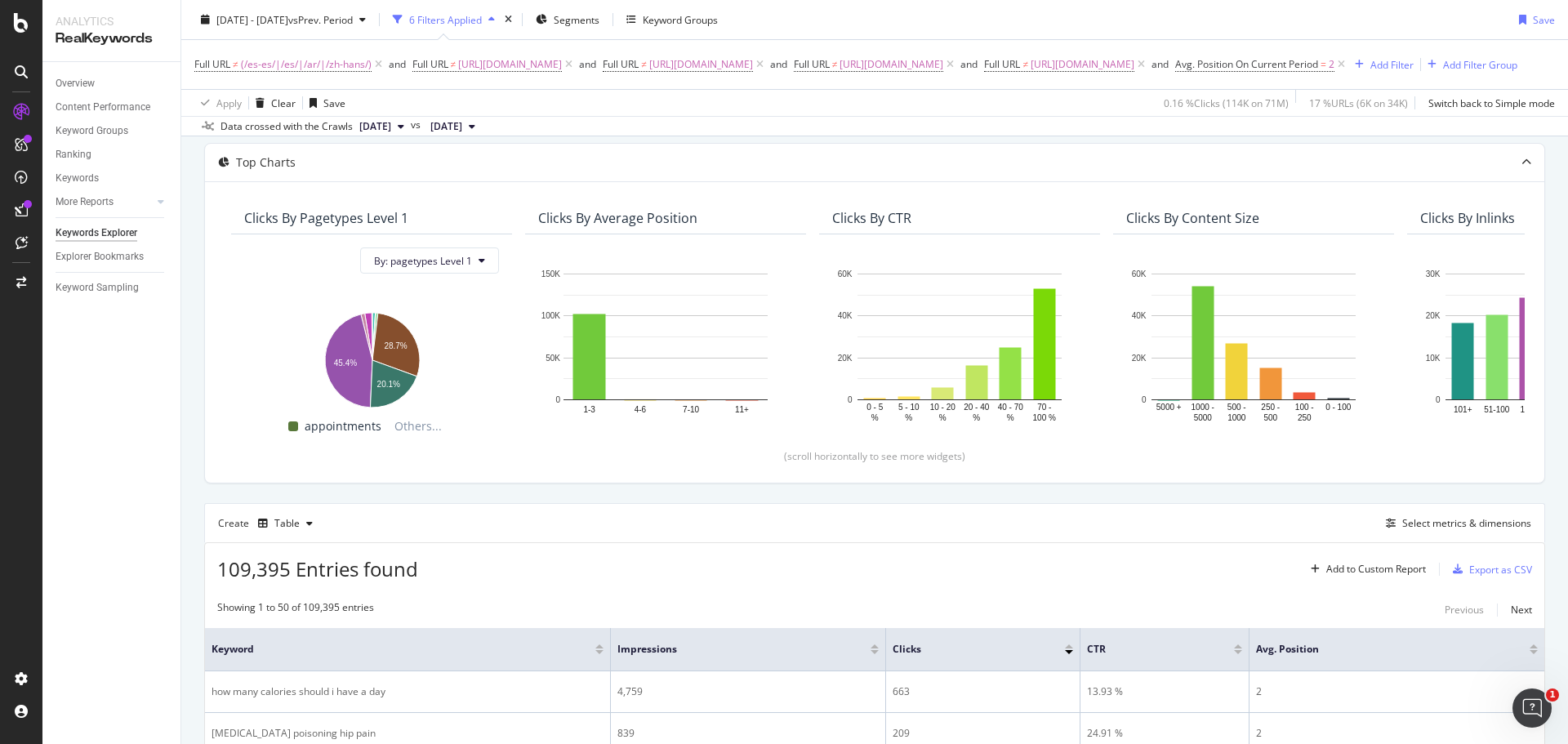
click at [1348, 72] on span "Avg. Position On Current Period = 2" at bounding box center [1262, 64] width 173 height 22
click at [1327, 62] on span "=" at bounding box center [1323, 64] width 6 height 14
drag, startPoint x: 1350, startPoint y: 186, endPoint x: 1312, endPoint y: 188, distance: 38.1
click at [1312, 188] on body "Analytics RealKeywords Overview Content Performance Keyword Groups Ranking Keyw…" at bounding box center [784, 372] width 1568 height 744
type input "3"
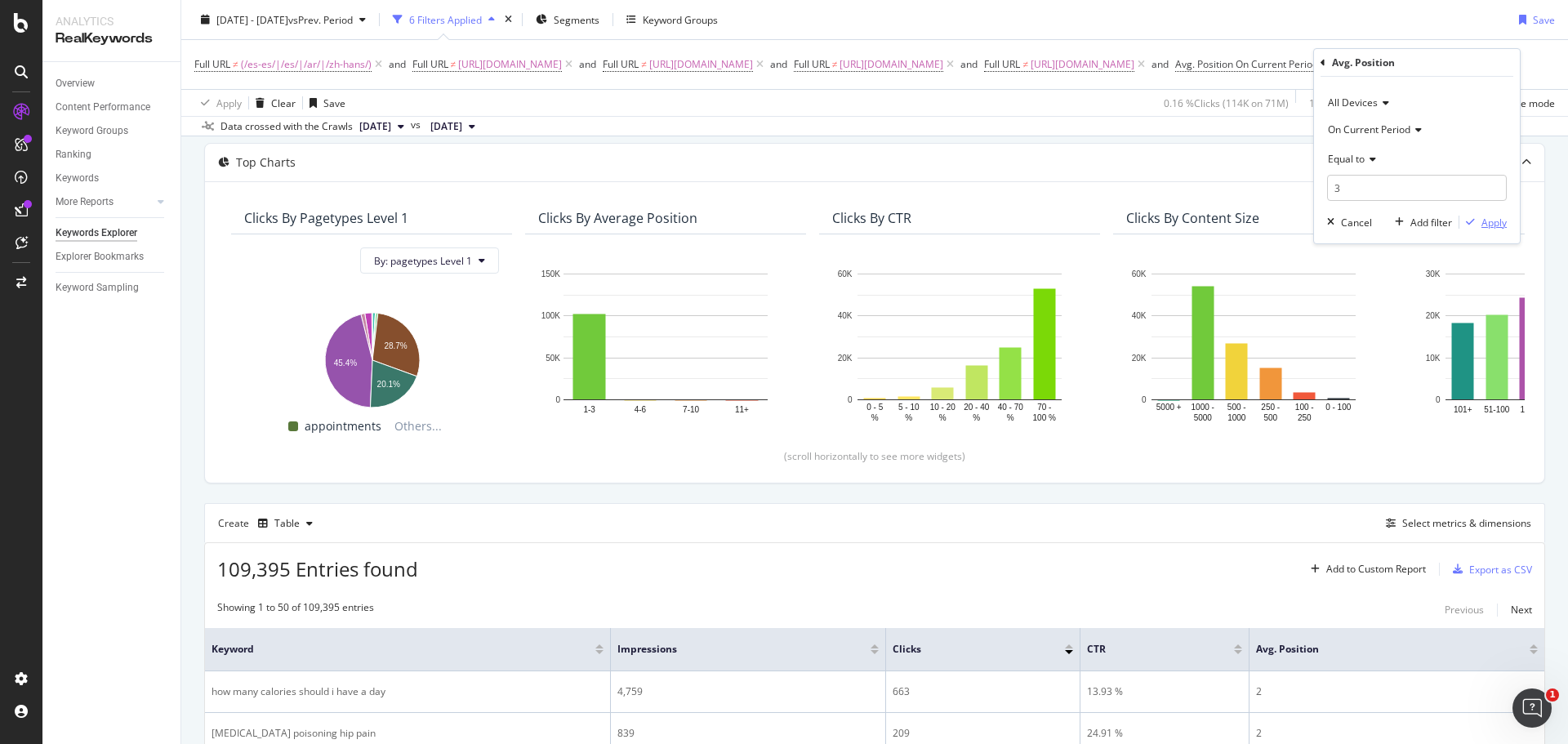
click at [1494, 222] on div "Apply" at bounding box center [1494, 222] width 25 height 14
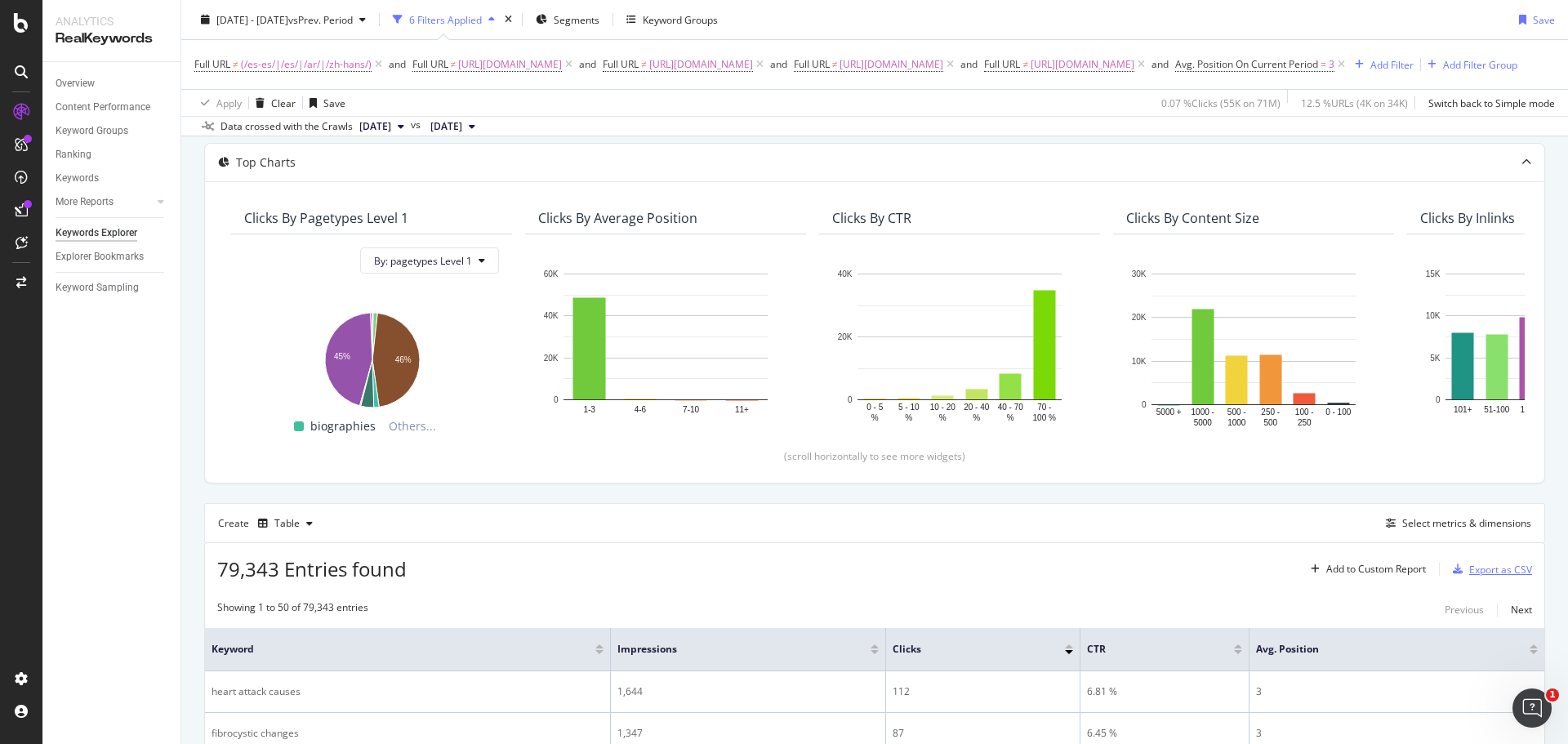
click at [1493, 577] on div "Export as CSV" at bounding box center [1501, 570] width 63 height 14
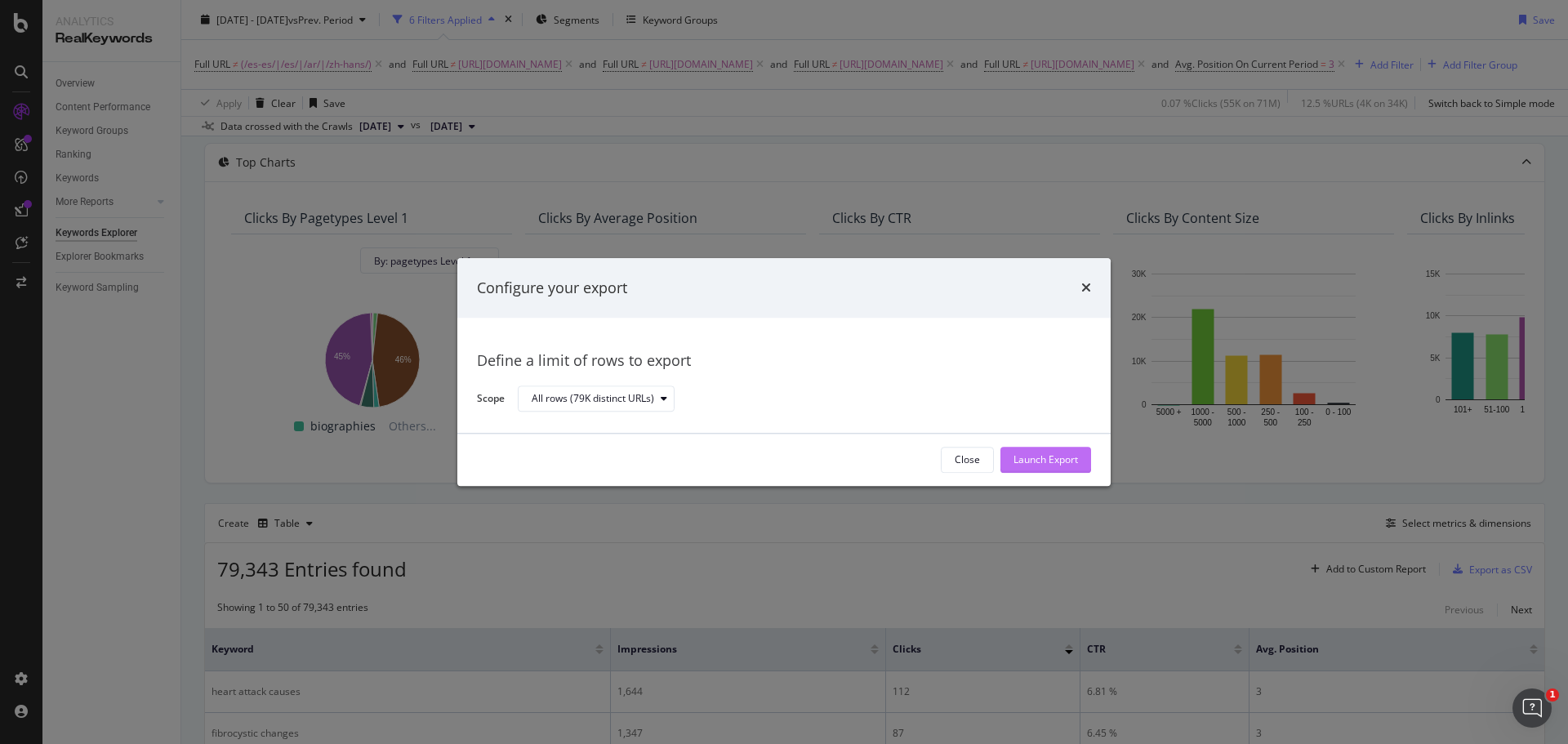
click at [1049, 465] on div "Launch Export" at bounding box center [1045, 460] width 64 height 14
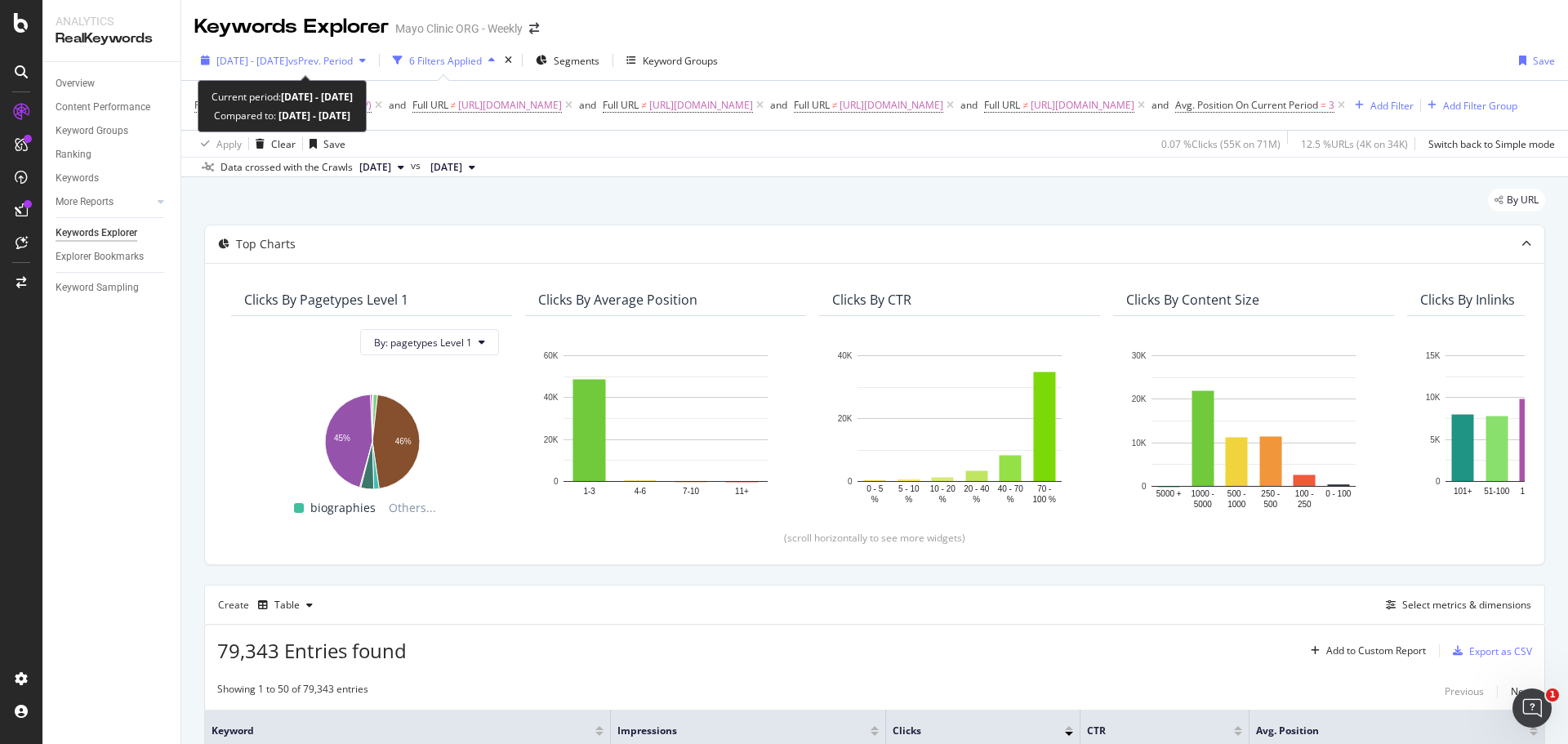
click at [288, 57] on span "[DATE] - [DATE]" at bounding box center [252, 61] width 72 height 14
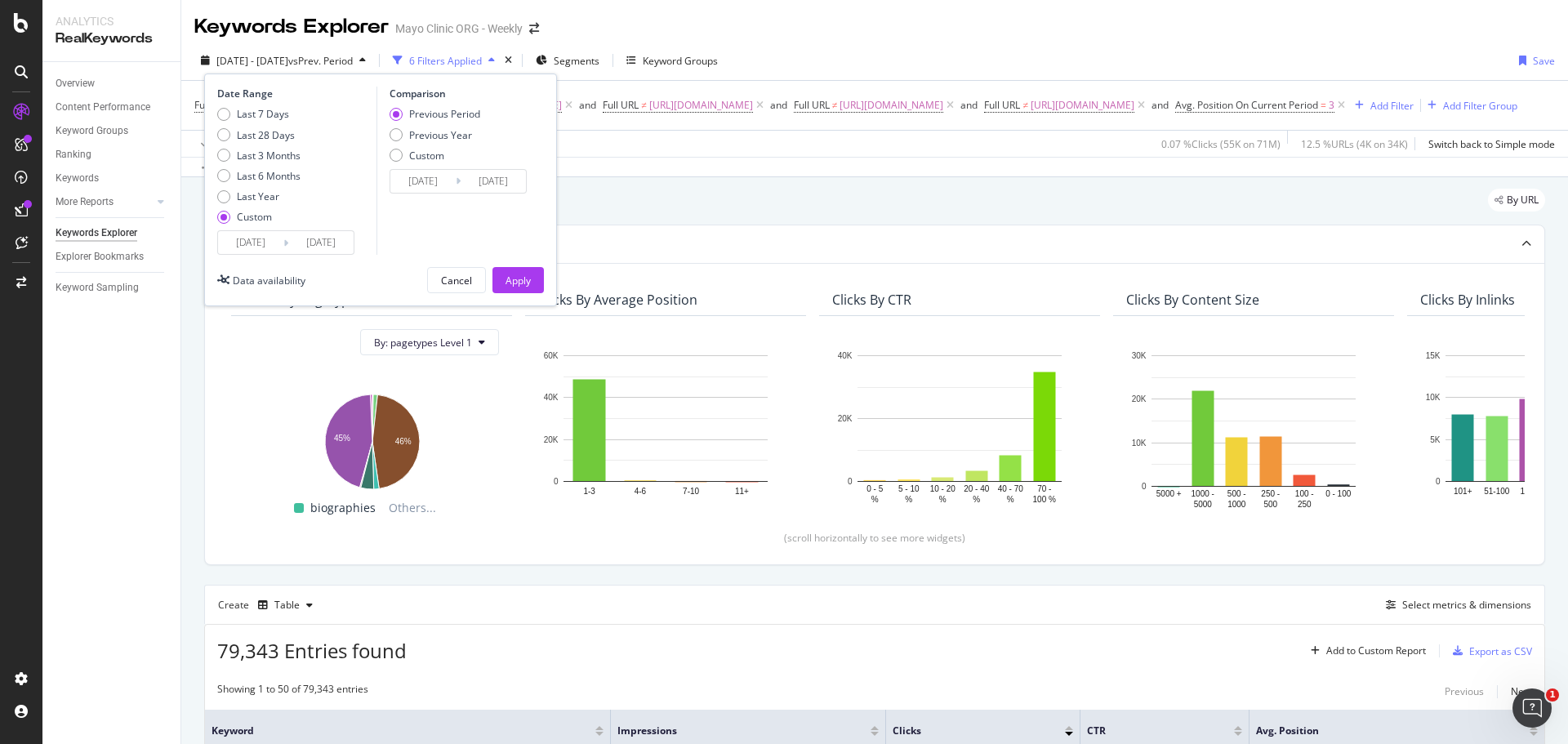
click at [244, 237] on input "[DATE]" at bounding box center [251, 242] width 65 height 22
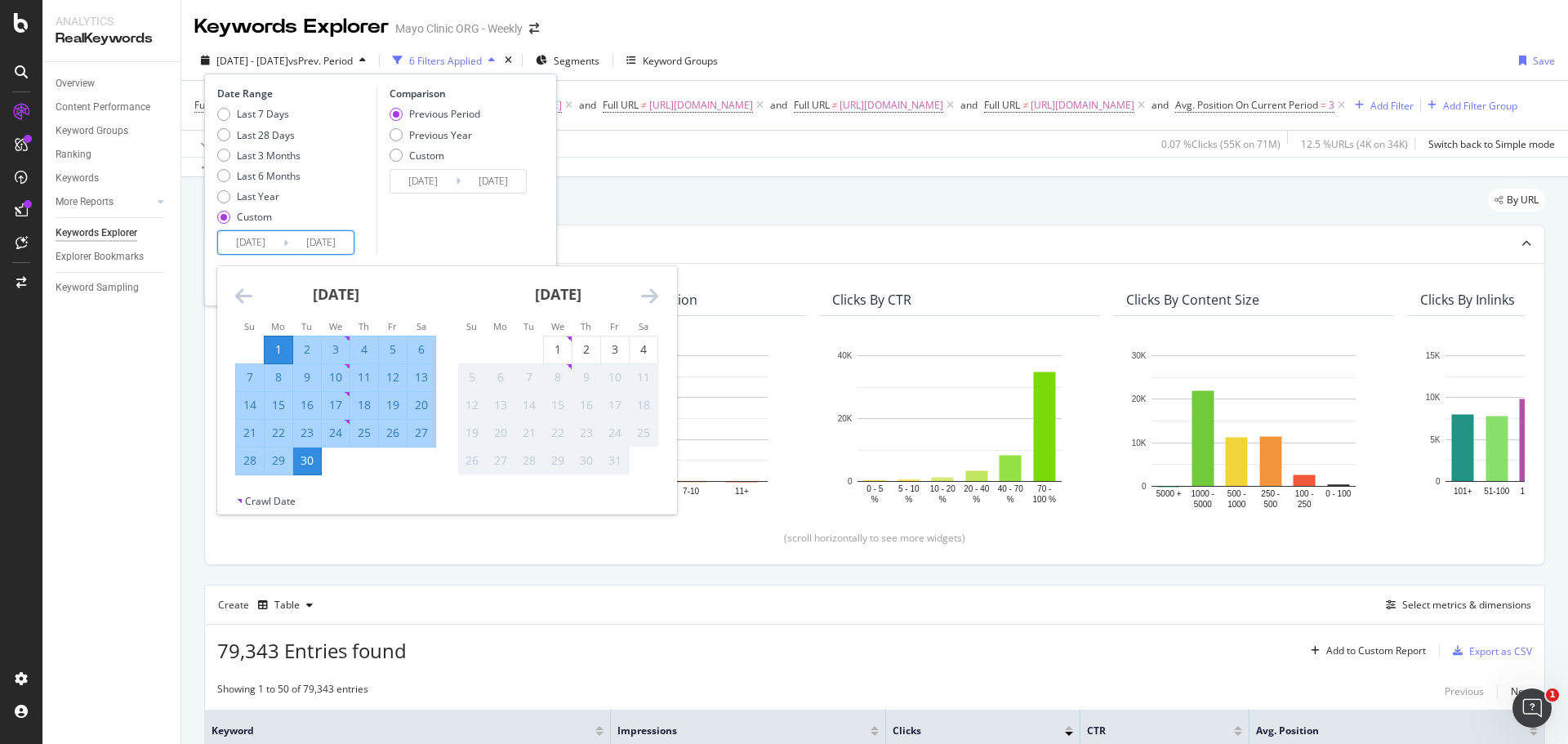
click at [241, 303] on icon "Move backward to switch to the previous month." at bounding box center [243, 296] width 17 height 20
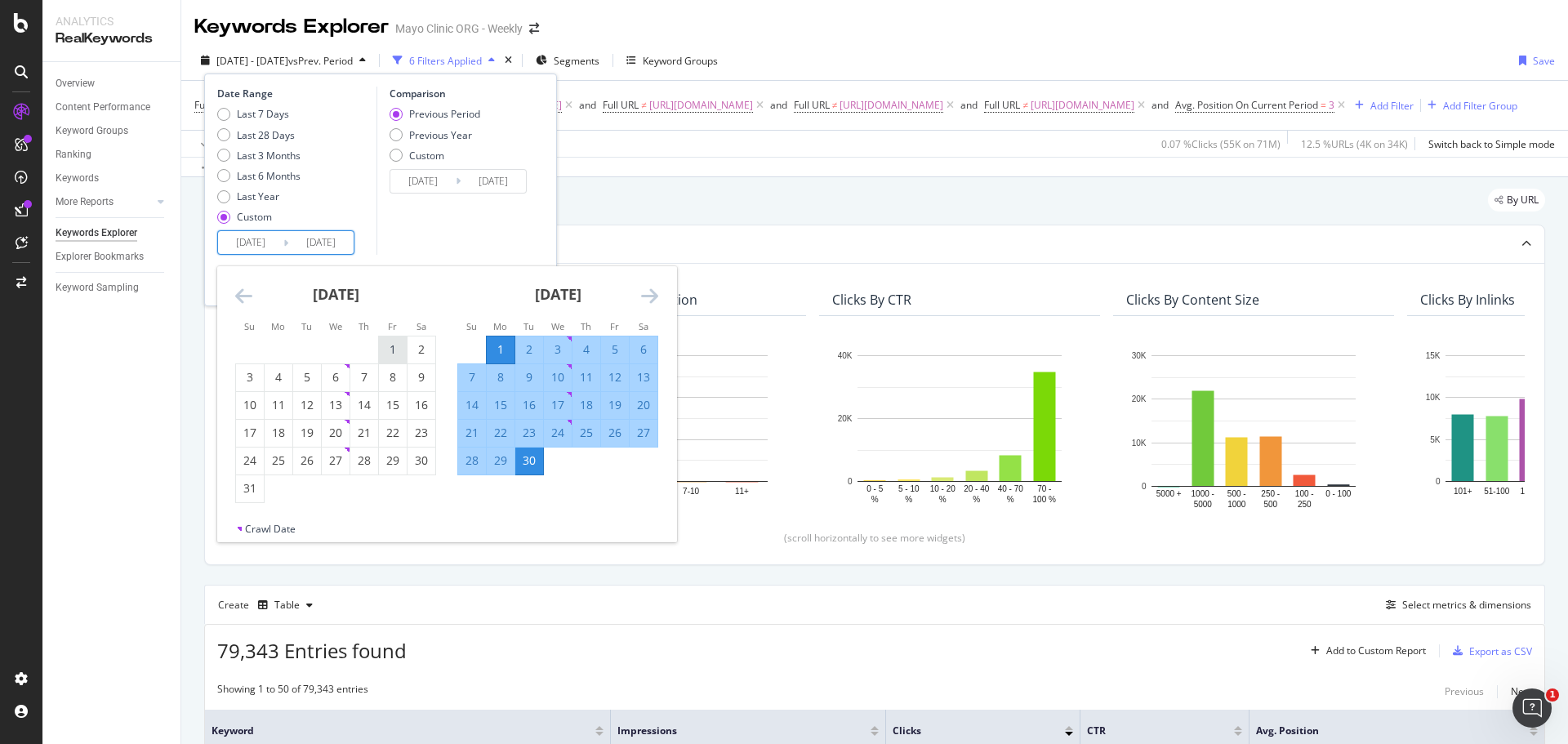
click at [391, 354] on div "1" at bounding box center [392, 350] width 27 height 17
type input "[DATE]"
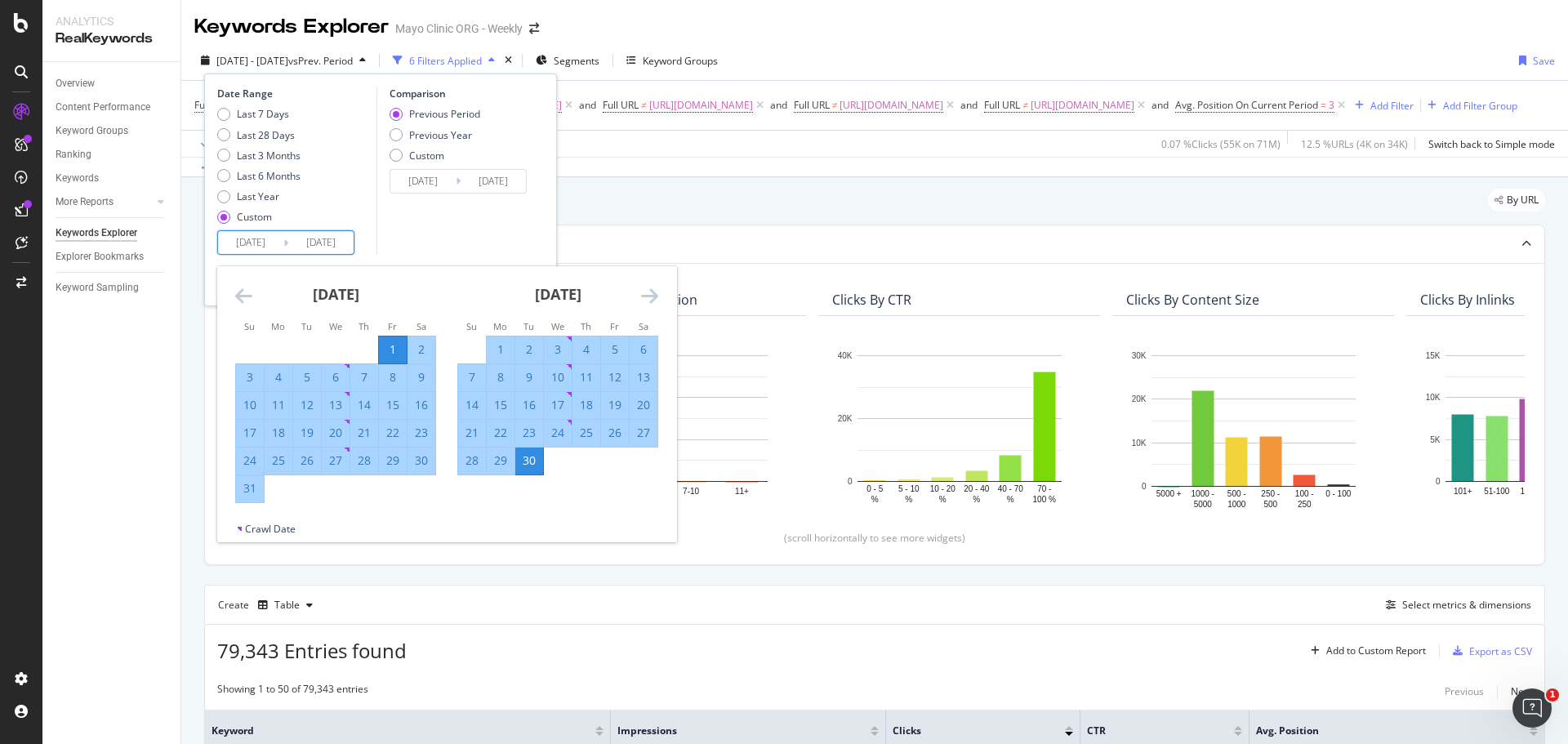
click at [243, 485] on div "31" at bounding box center [249, 489] width 27 height 17
type input "[DATE]"
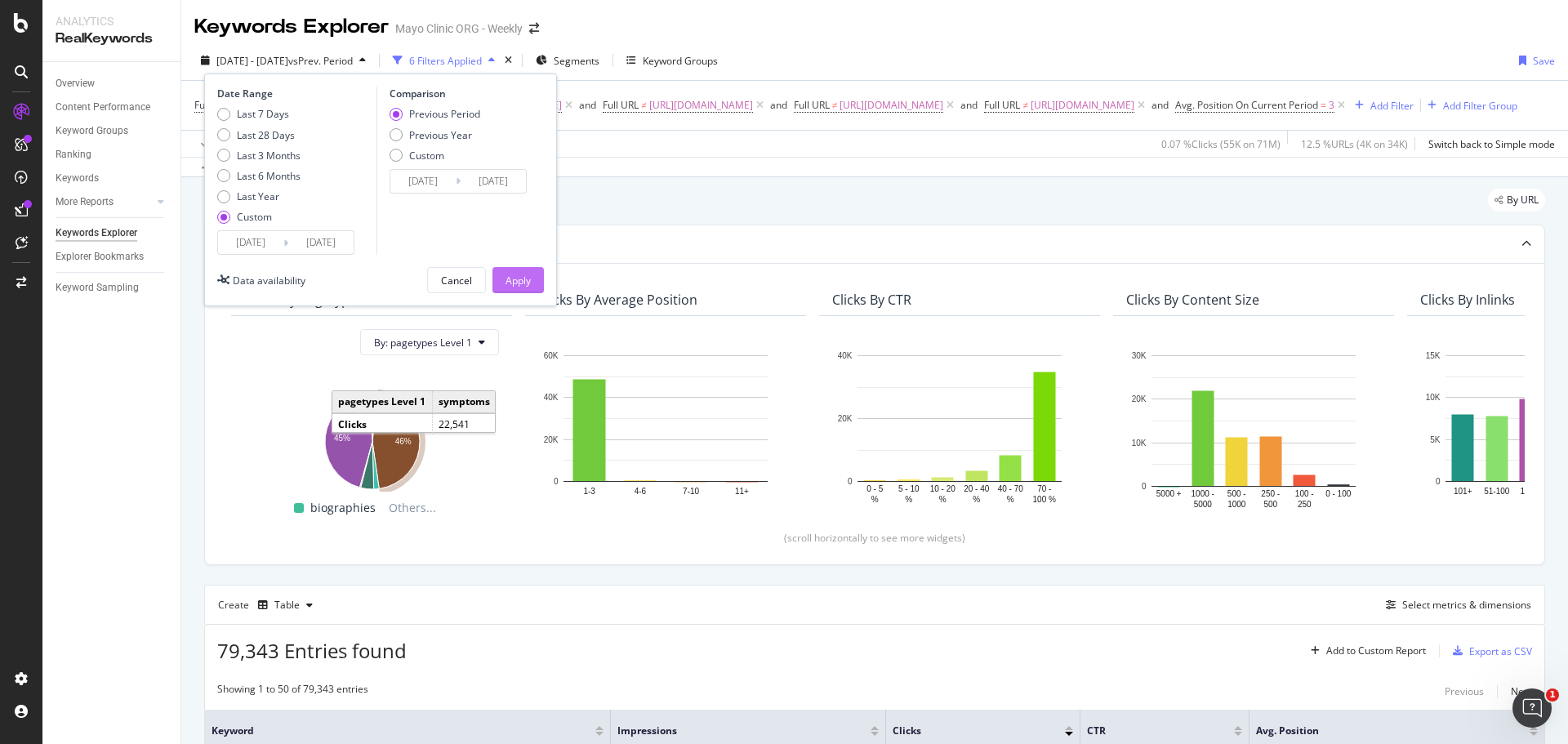
click at [516, 274] on div "Apply" at bounding box center [518, 281] width 25 height 14
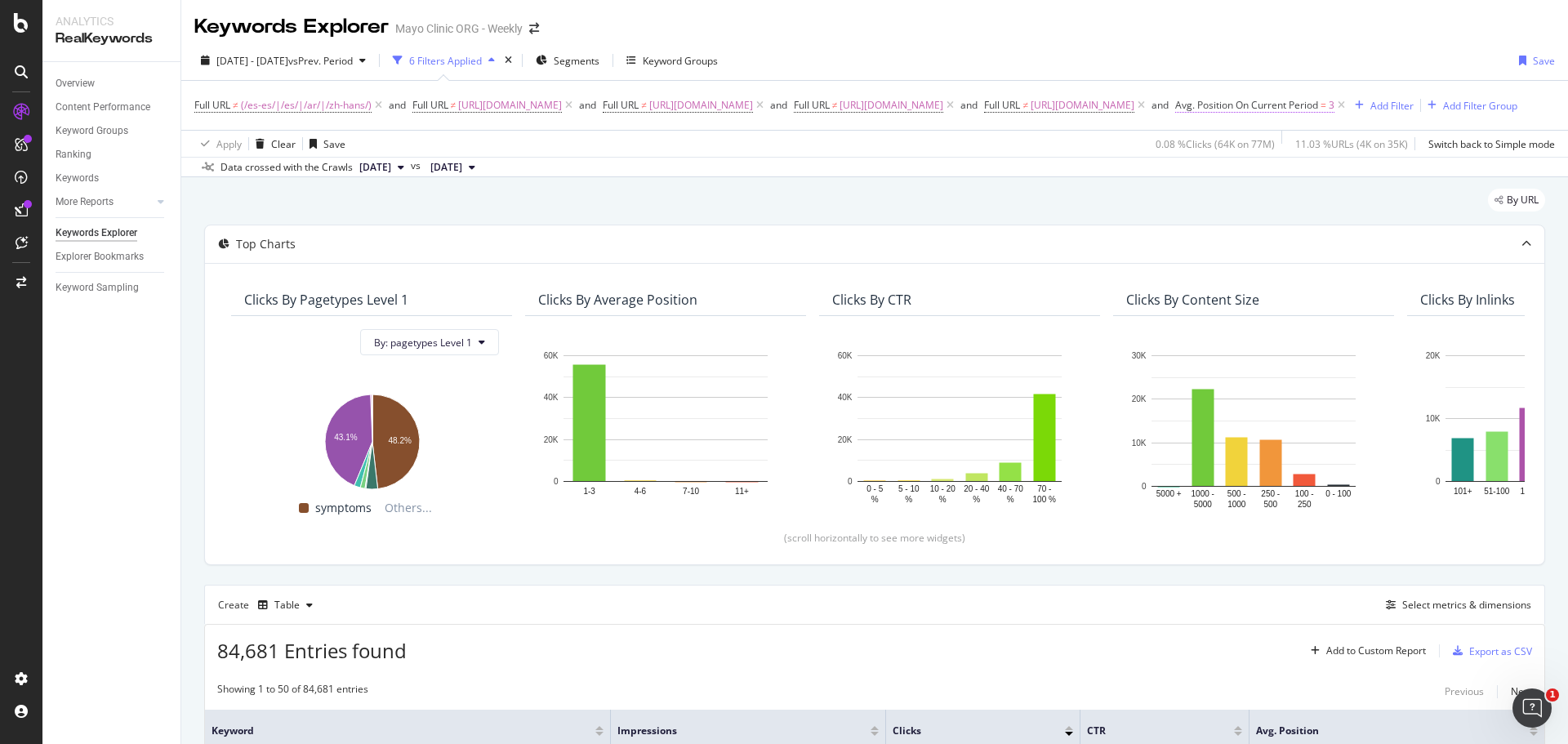
click at [1318, 102] on span "Avg. Position On Current Period" at bounding box center [1247, 105] width 143 height 14
drag, startPoint x: 1357, startPoint y: 219, endPoint x: 1330, endPoint y: 231, distance: 29.5
click at [1330, 231] on input "3" at bounding box center [1417, 228] width 180 height 26
type input "1"
click at [1500, 266] on div "Apply" at bounding box center [1494, 263] width 25 height 14
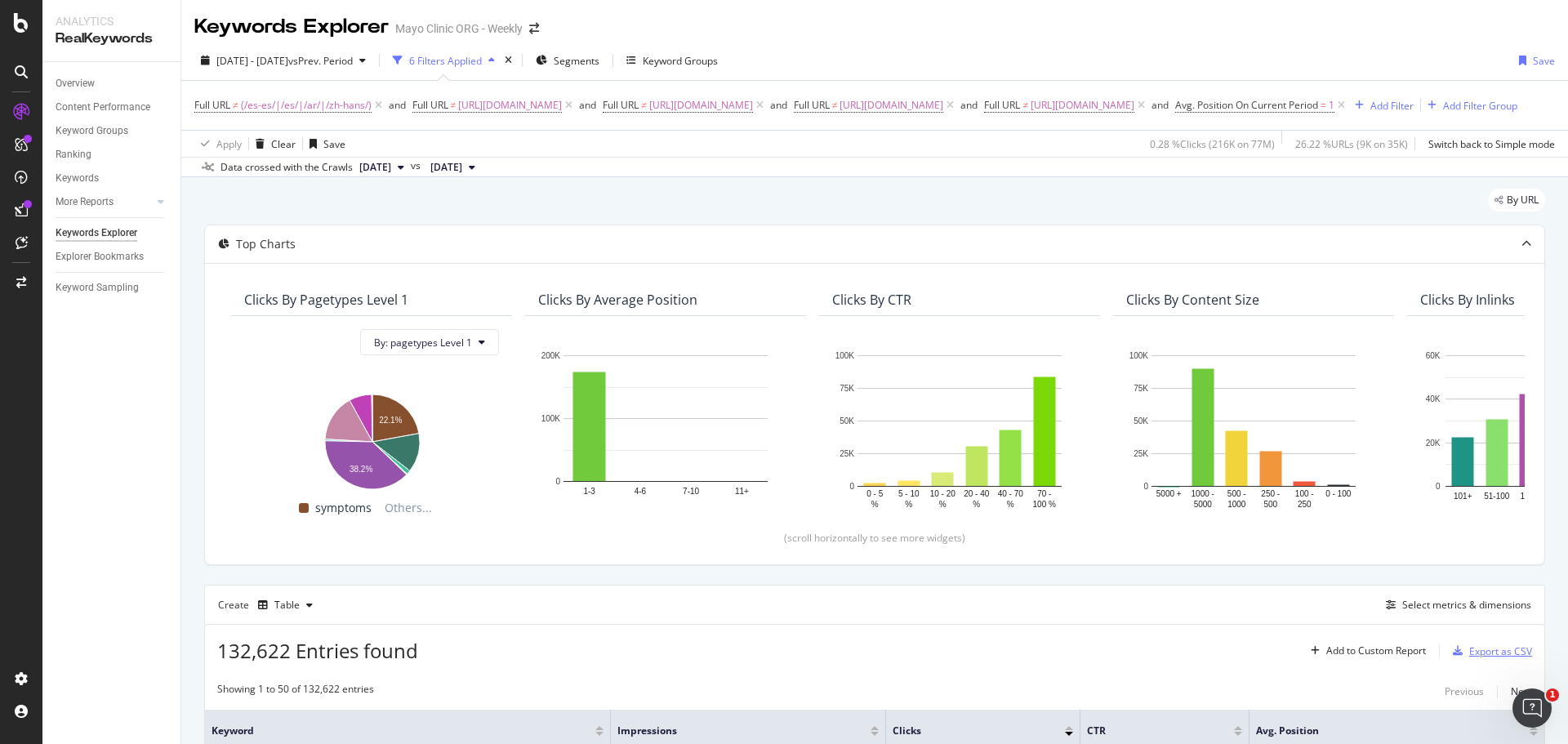
click at [1476, 658] on div "Export as CSV" at bounding box center [1501, 652] width 63 height 14
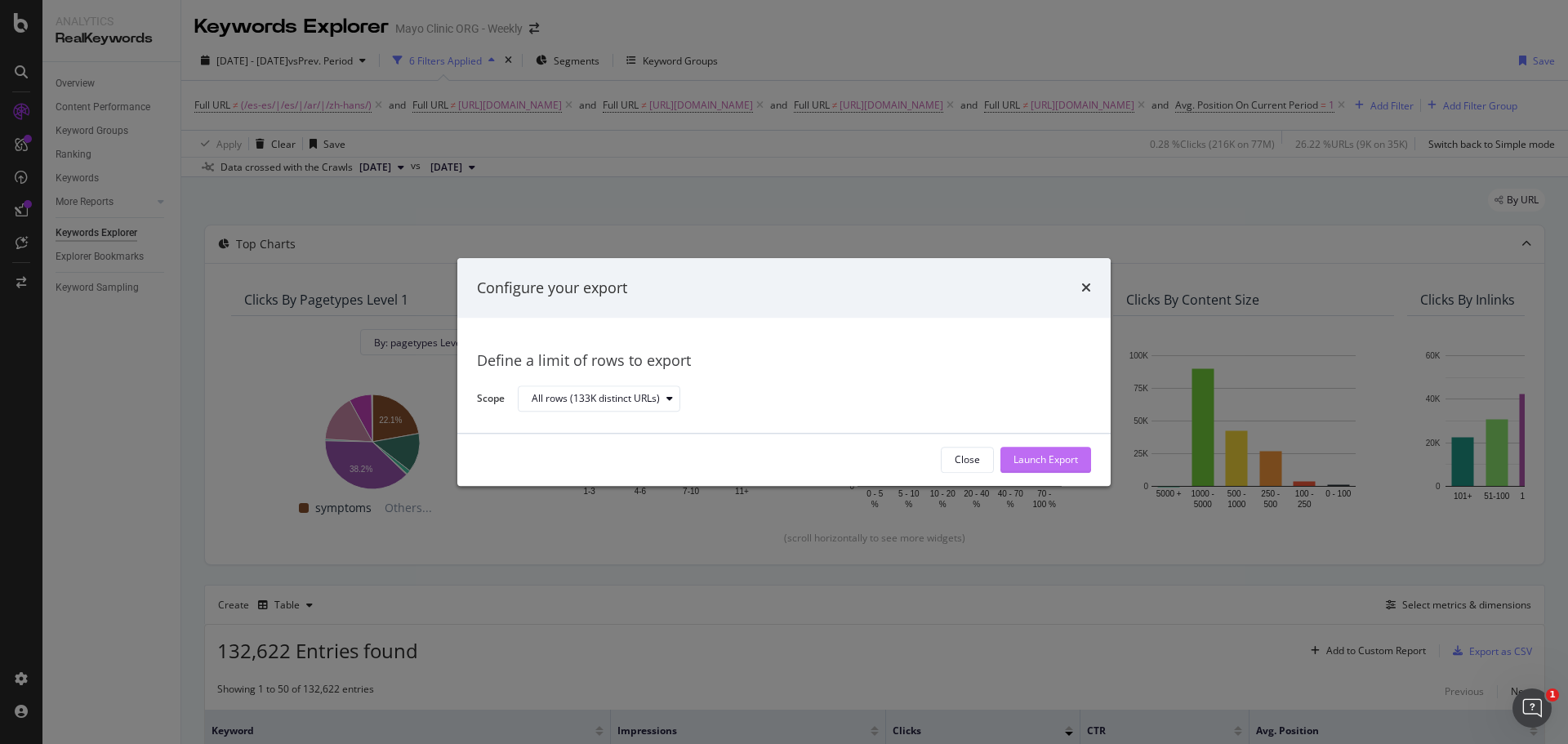
click at [1045, 462] on div "Launch Export" at bounding box center [1045, 460] width 64 height 14
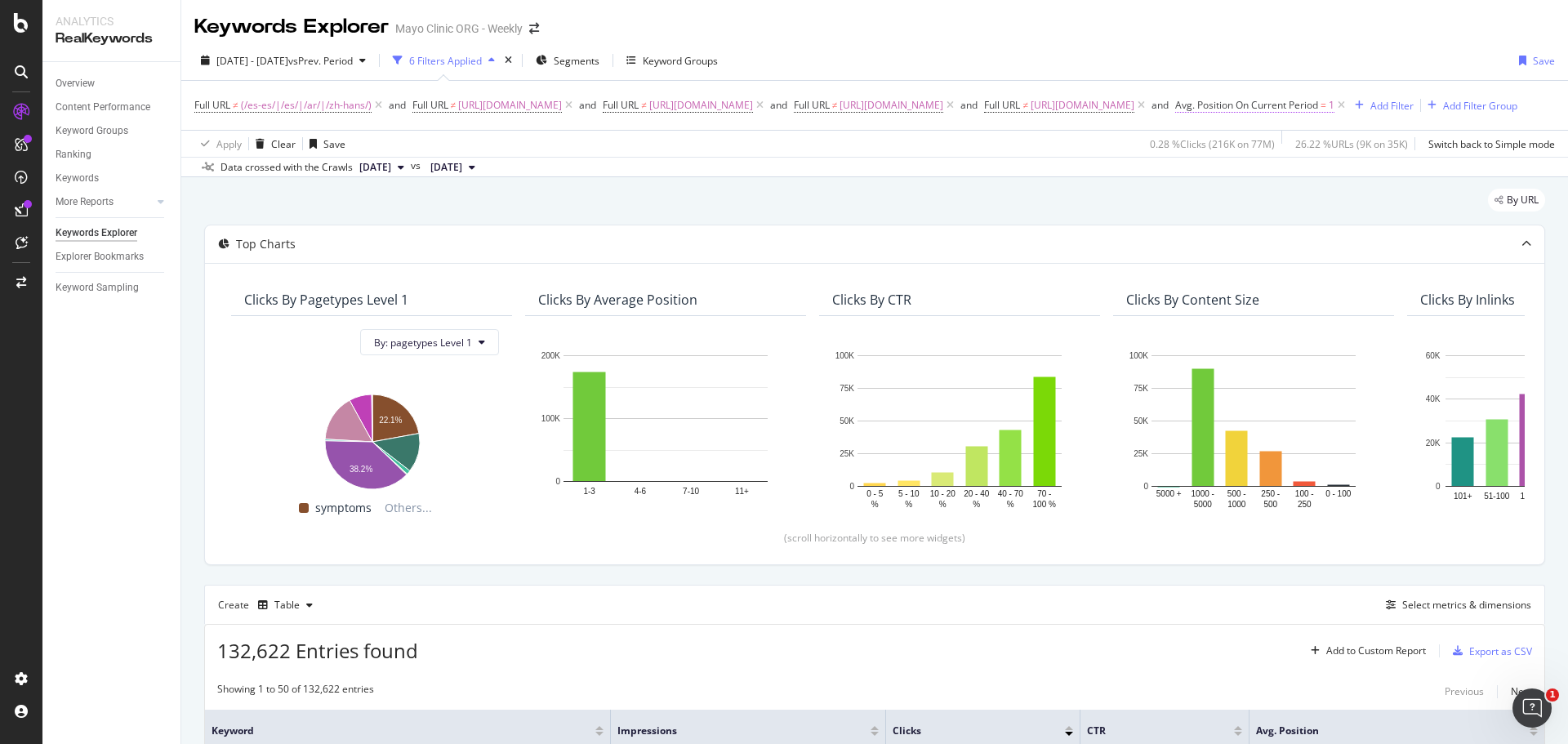
click at [1318, 105] on span "Avg. Position On Current Period" at bounding box center [1247, 105] width 143 height 14
drag, startPoint x: 1357, startPoint y: 227, endPoint x: 1308, endPoint y: 236, distance: 49.8
click at [1308, 236] on body "Analytics RealKeywords Overview Content Performance Keyword Groups Ranking Keyw…" at bounding box center [784, 372] width 1568 height 744
type input "2"
click at [1490, 269] on div "Apply" at bounding box center [1494, 263] width 25 height 14
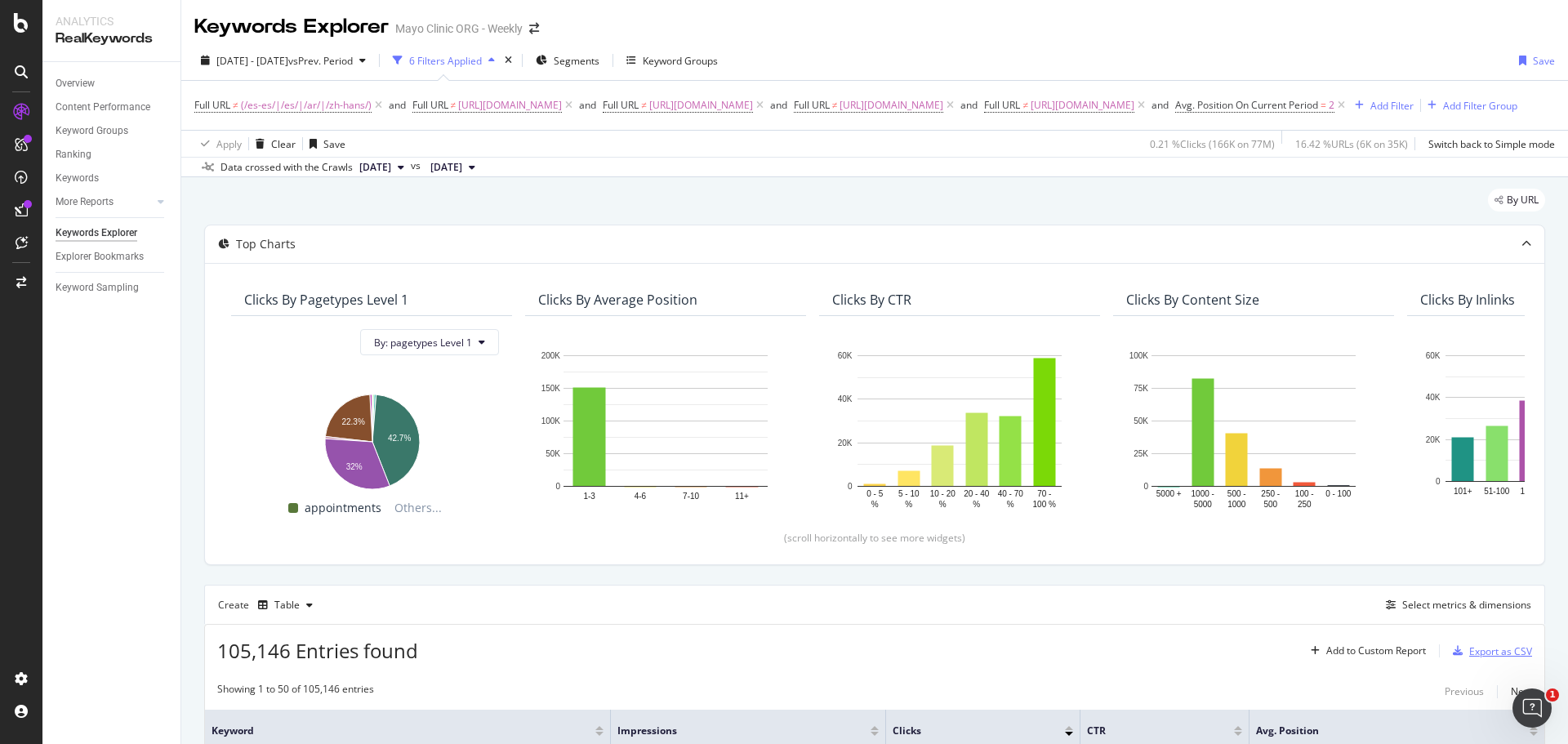
click at [1476, 658] on div "Export as CSV" at bounding box center [1501, 652] width 63 height 14
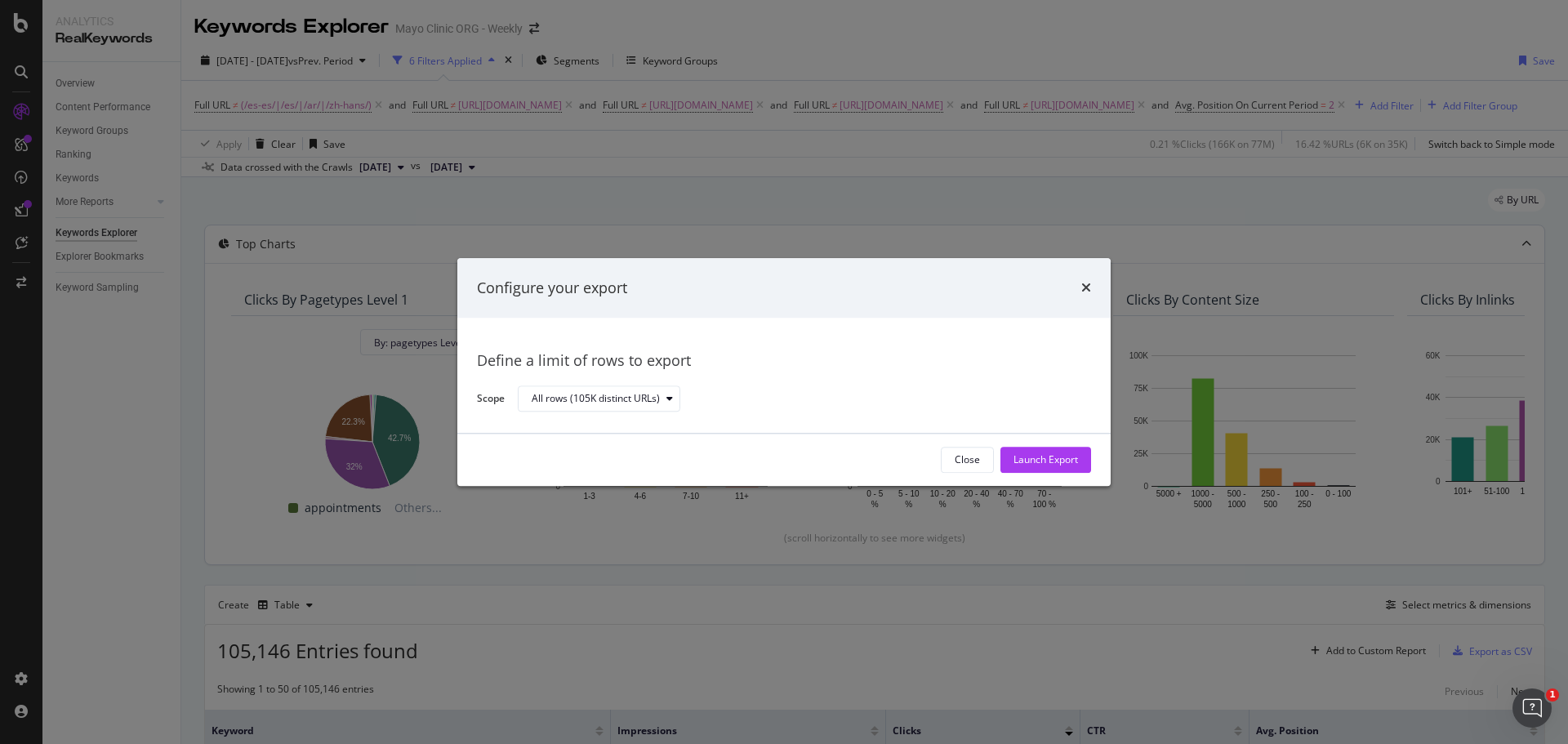
click at [1069, 459] on div "Launch Export" at bounding box center [1045, 460] width 64 height 14
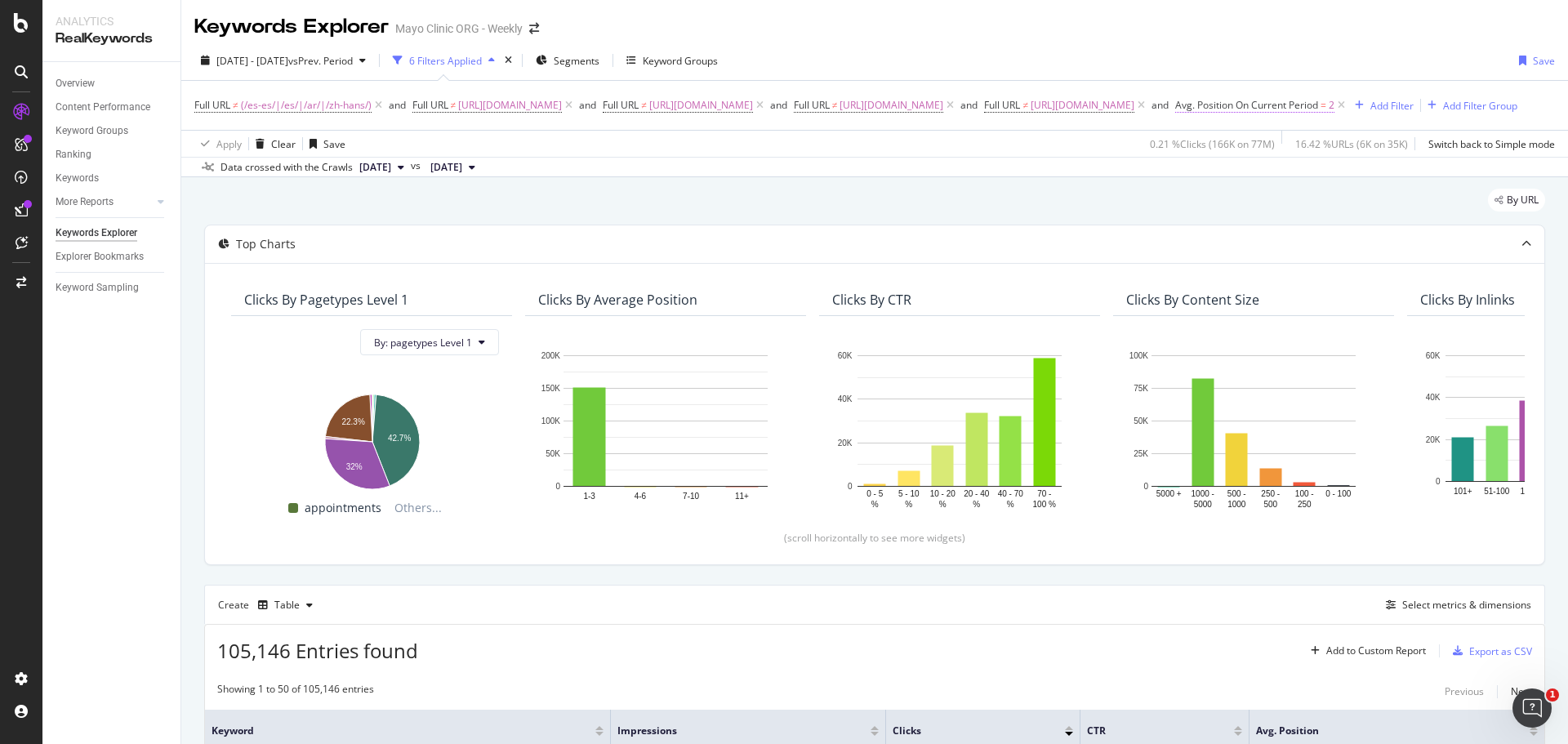
click at [1318, 107] on span "Avg. Position On Current Period" at bounding box center [1247, 105] width 143 height 14
drag, startPoint x: 1338, startPoint y: 232, endPoint x: 1315, endPoint y: 236, distance: 23.3
click at [1315, 236] on div "All Devices On Current Period Equal to 2 Cancel Add filter Apply" at bounding box center [1416, 201] width 206 height 167
type input "3"
click at [1495, 265] on div "Apply" at bounding box center [1494, 263] width 25 height 14
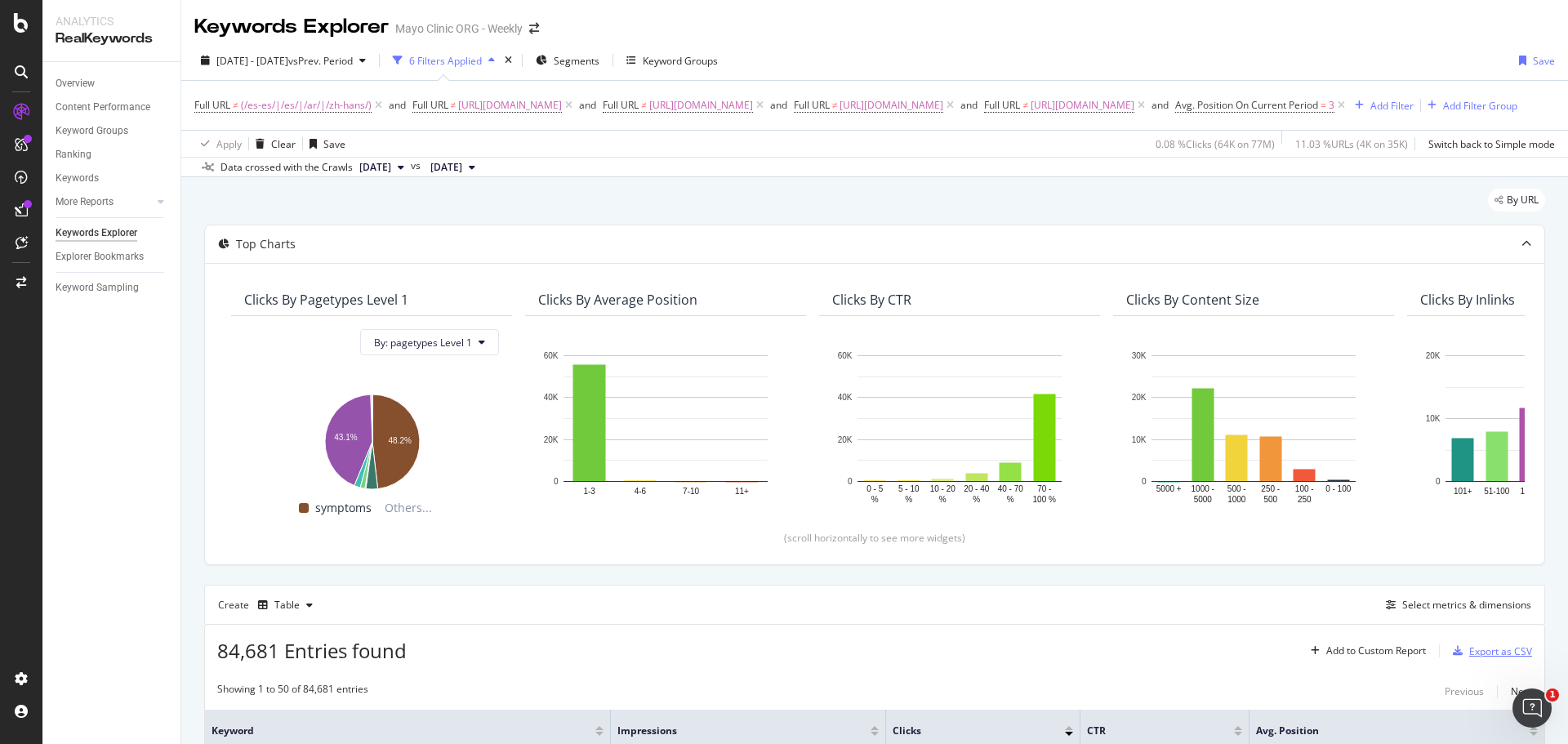
click at [1469, 658] on div "Export as CSV" at bounding box center [1501, 652] width 63 height 14
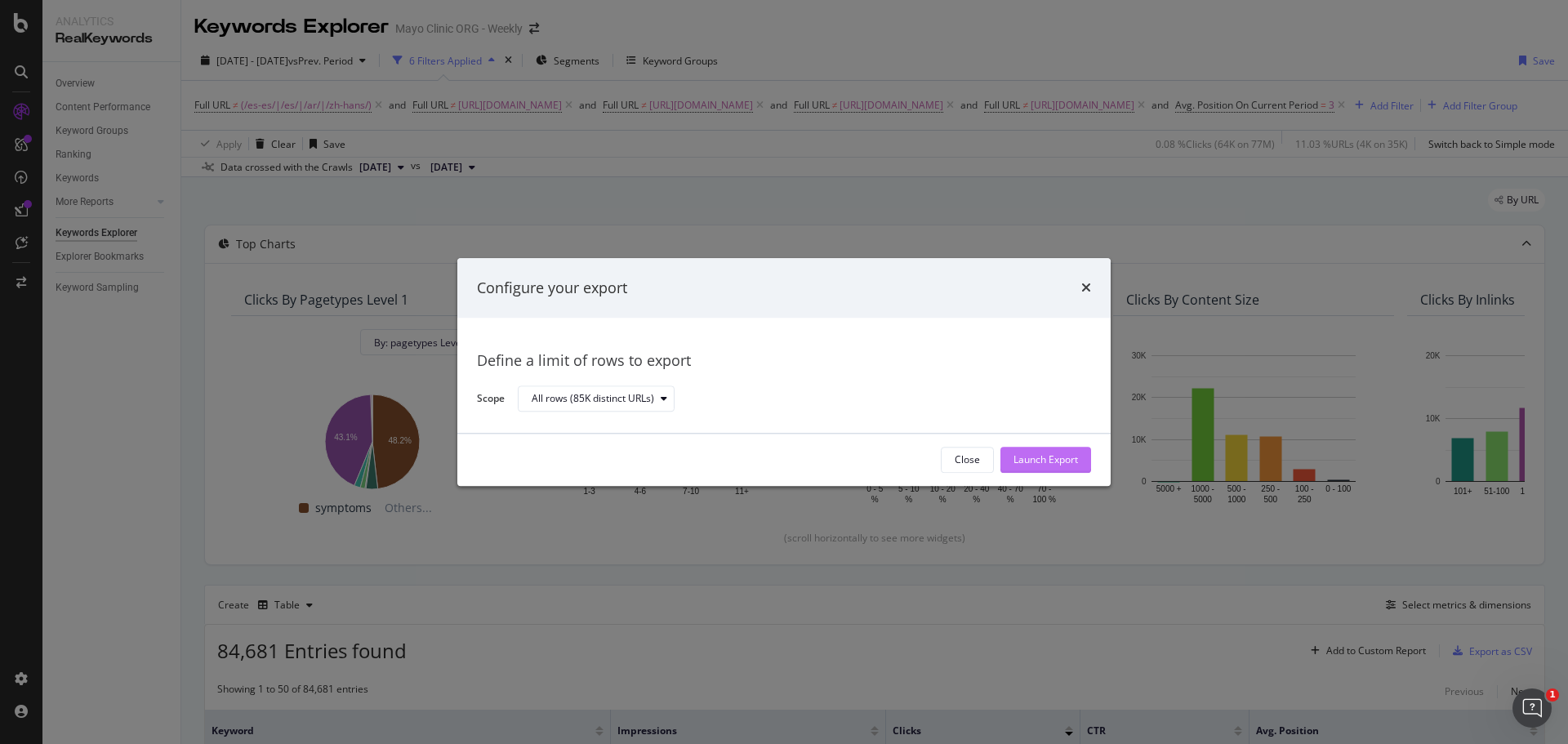
click at [1078, 460] on button "Launch Export" at bounding box center [1045, 459] width 91 height 26
